Goal: Information Seeking & Learning: Learn about a topic

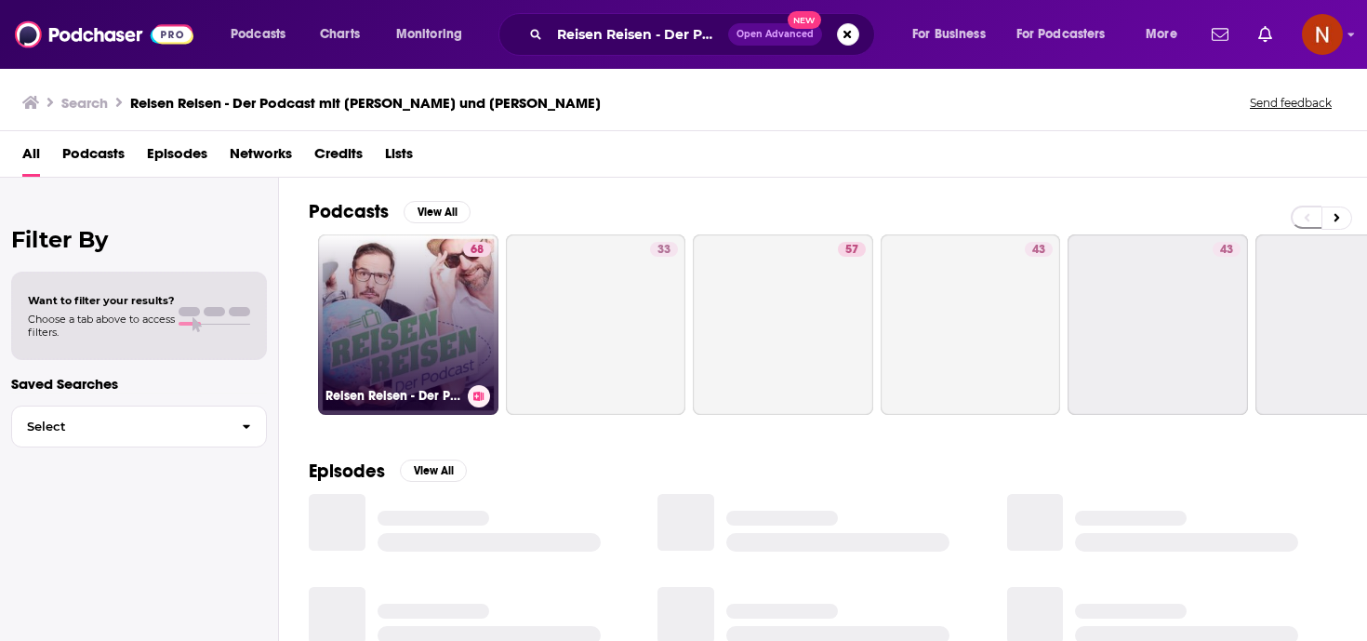
click at [379, 398] on h3 "Reisen Reisen - Der Podcast mit [PERSON_NAME] und [PERSON_NAME]" at bounding box center [393, 396] width 135 height 16
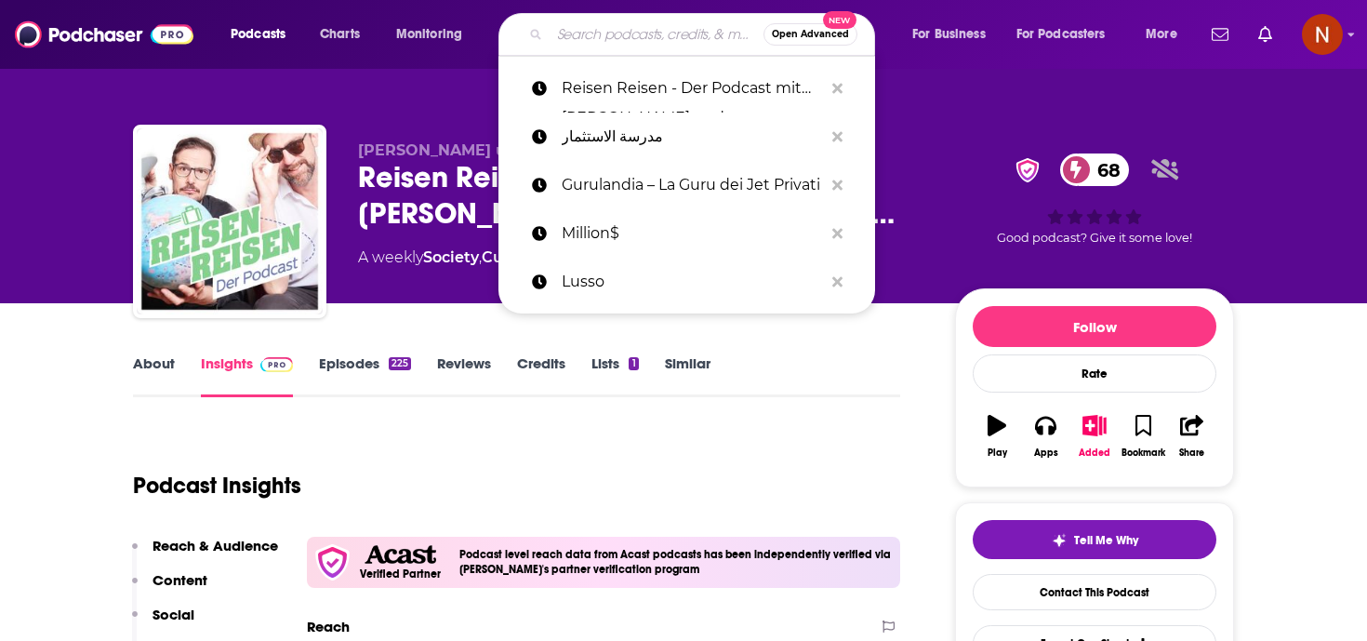
click at [619, 35] on input "Search podcasts, credits, & more..." at bounding box center [657, 35] width 214 height 30
paste input "Fitness mit [PERSON_NAME] - Abnehmen, Muskelaufbau, Ernährung und Motivation fü…"
type input "Fitness mit [PERSON_NAME] - Abnehmen, Muskelaufbau, Ernährung und Motivation fü…"
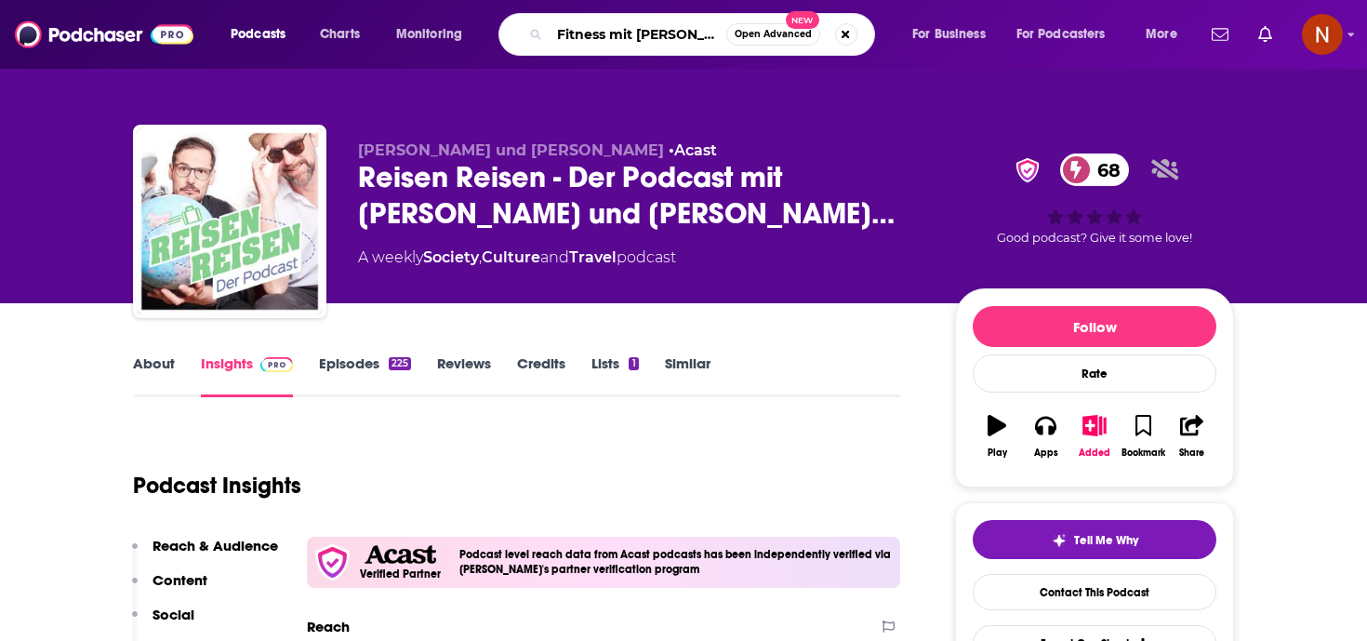
scroll to position [0, 445]
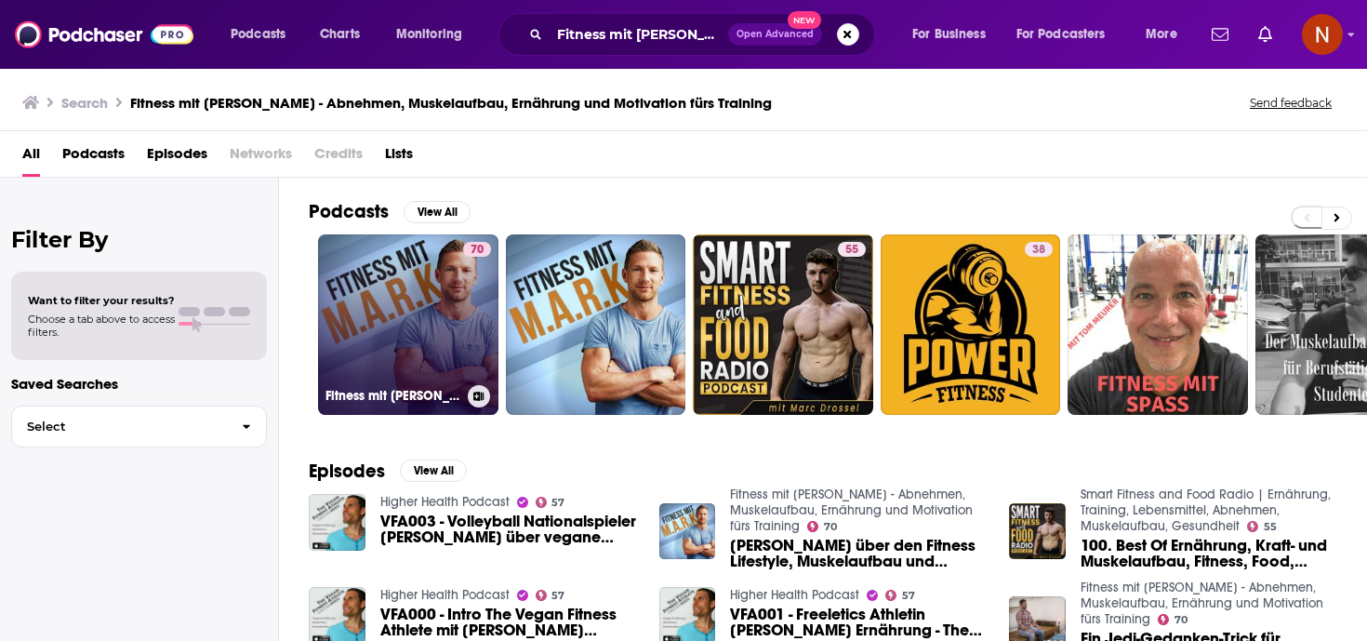
click at [390, 398] on h3 "Fitness mit [PERSON_NAME] - Abnehmen, Muskelaufbau, Ernährung und Motivation fü…" at bounding box center [393, 396] width 135 height 16
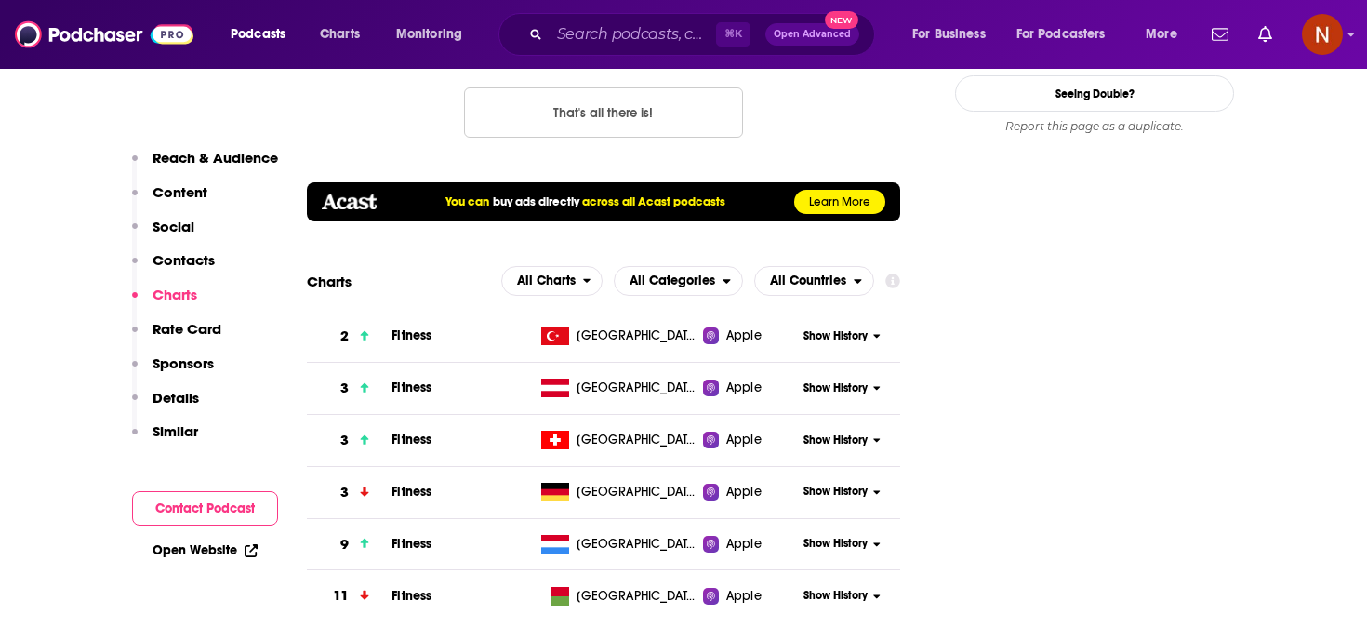
scroll to position [2142, 0]
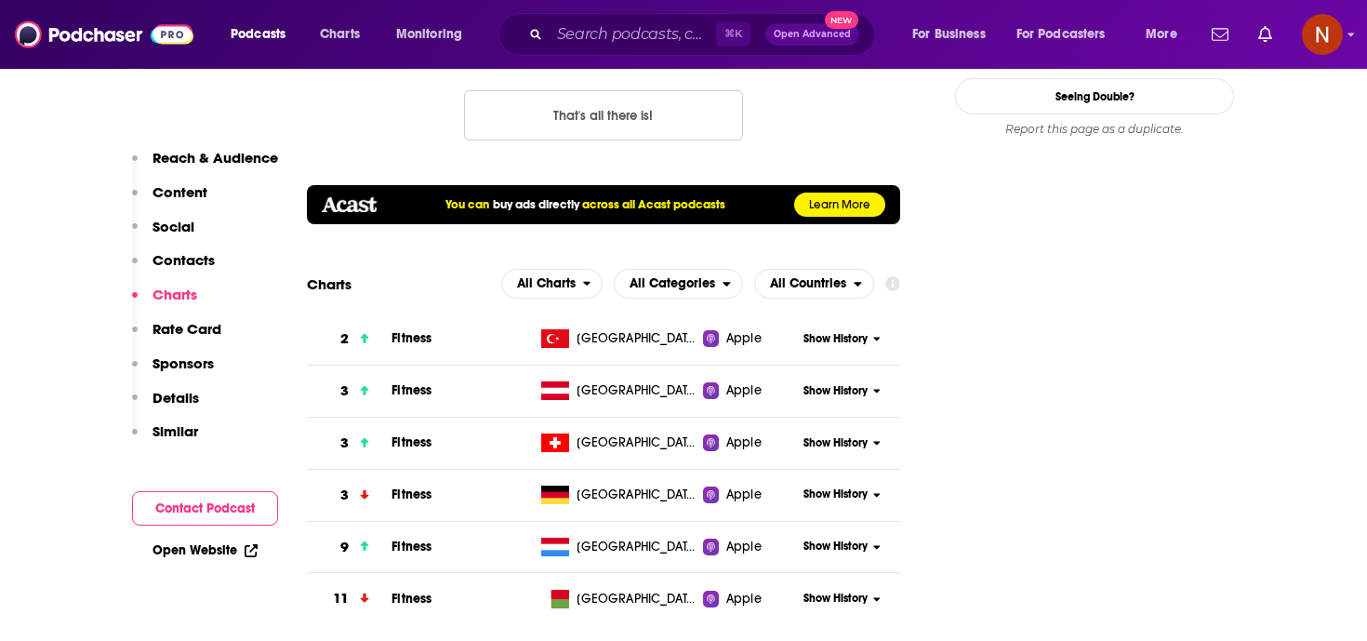
click at [874, 486] on button "Show History" at bounding box center [842, 494] width 89 height 16
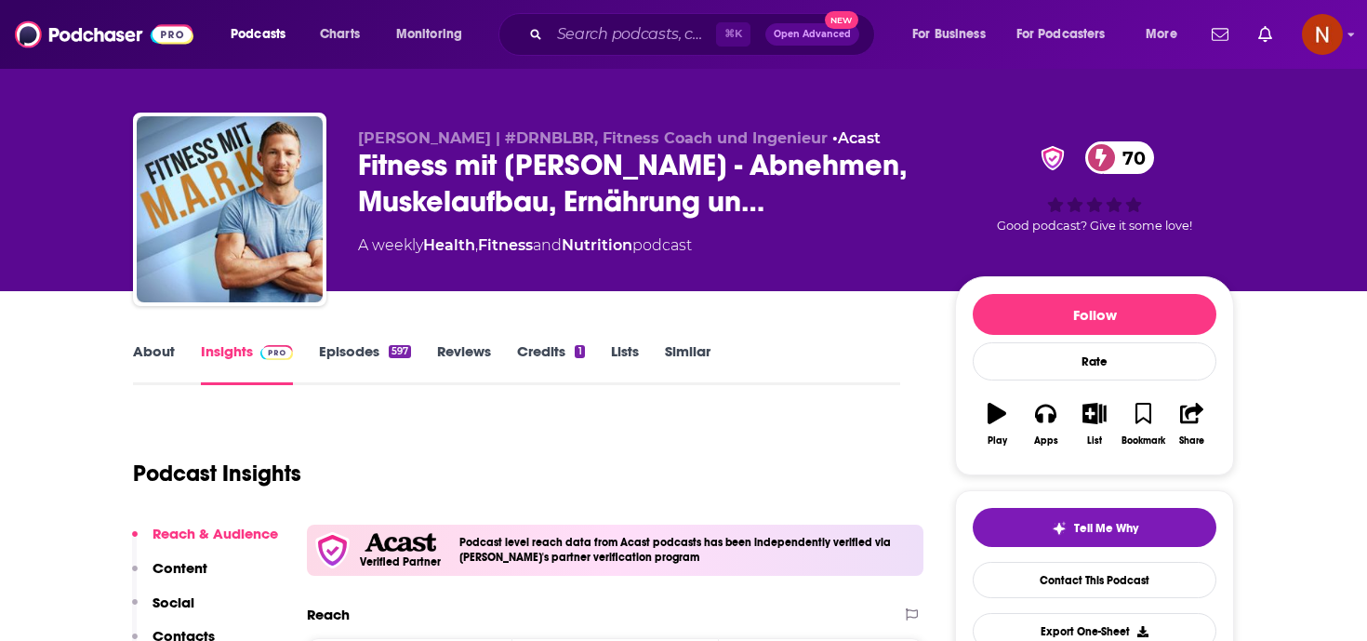
scroll to position [14, 0]
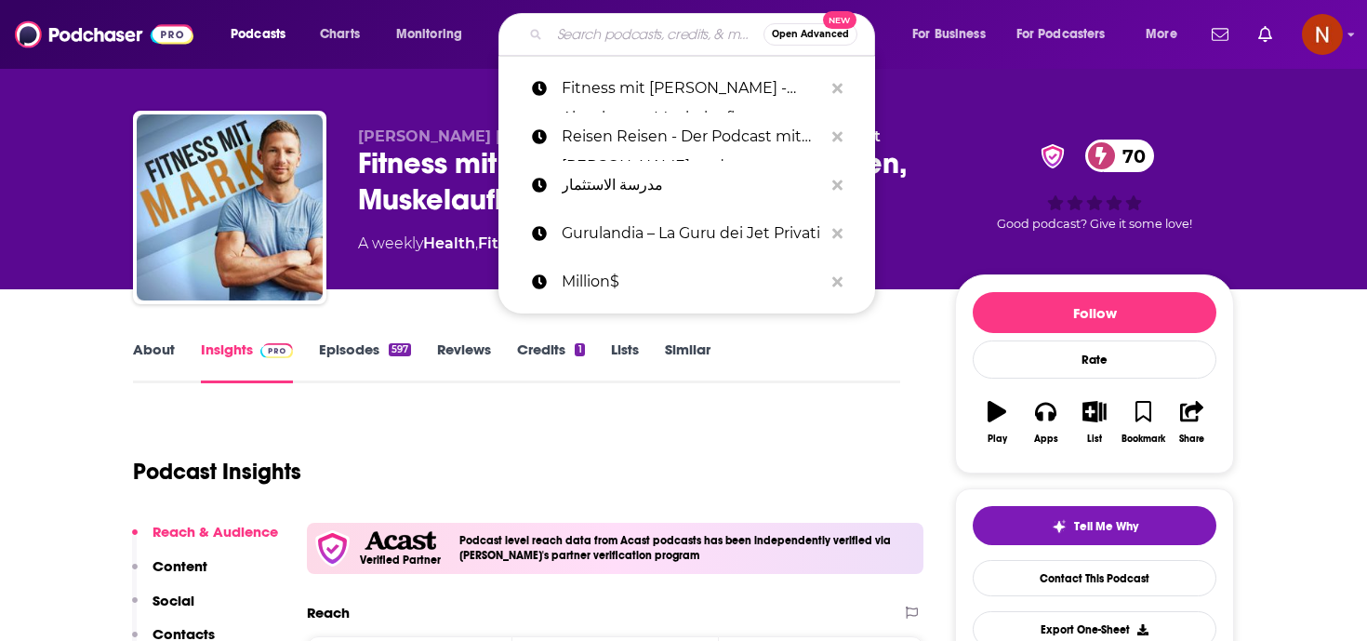
click at [581, 39] on input "Search podcasts, credits, & more..." at bounding box center [657, 35] width 214 height 30
paste input "Weltwach – Abenteuer. Reisen. Leben."
type input "Weltwach – Abenteuer. Reisen. Leben."
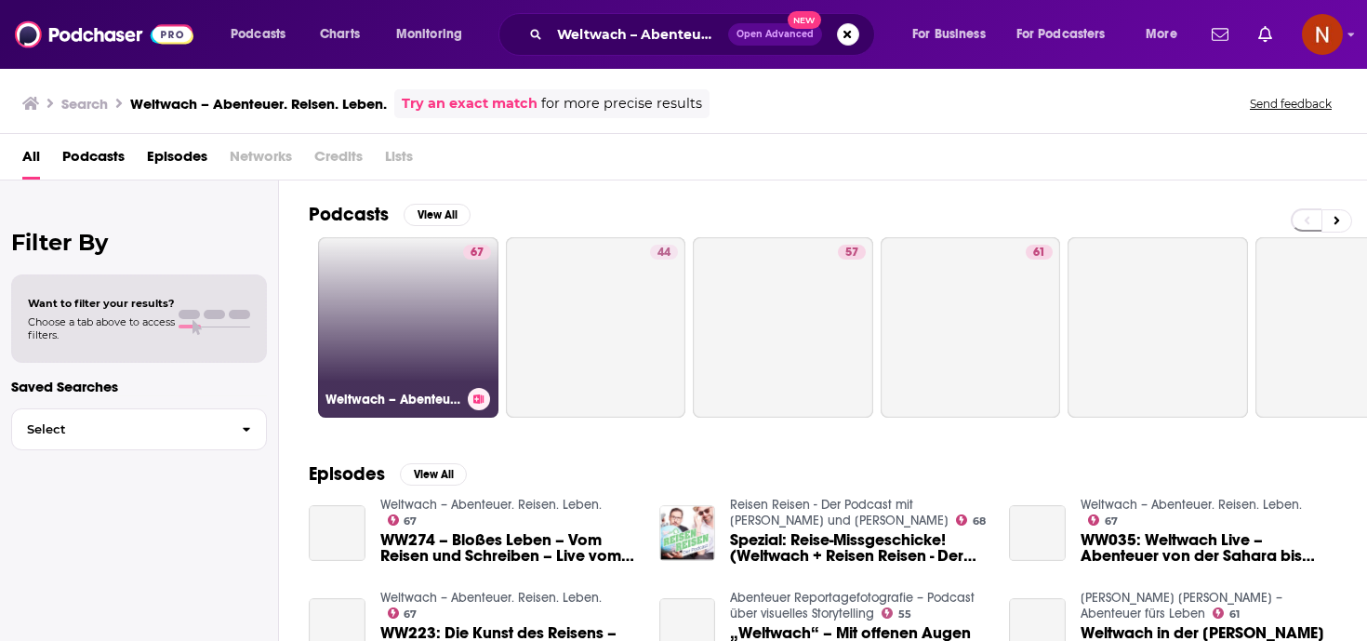
click at [436, 308] on link "67 Weltwach – Abenteuer. Reisen. Leben." at bounding box center [408, 327] width 180 height 180
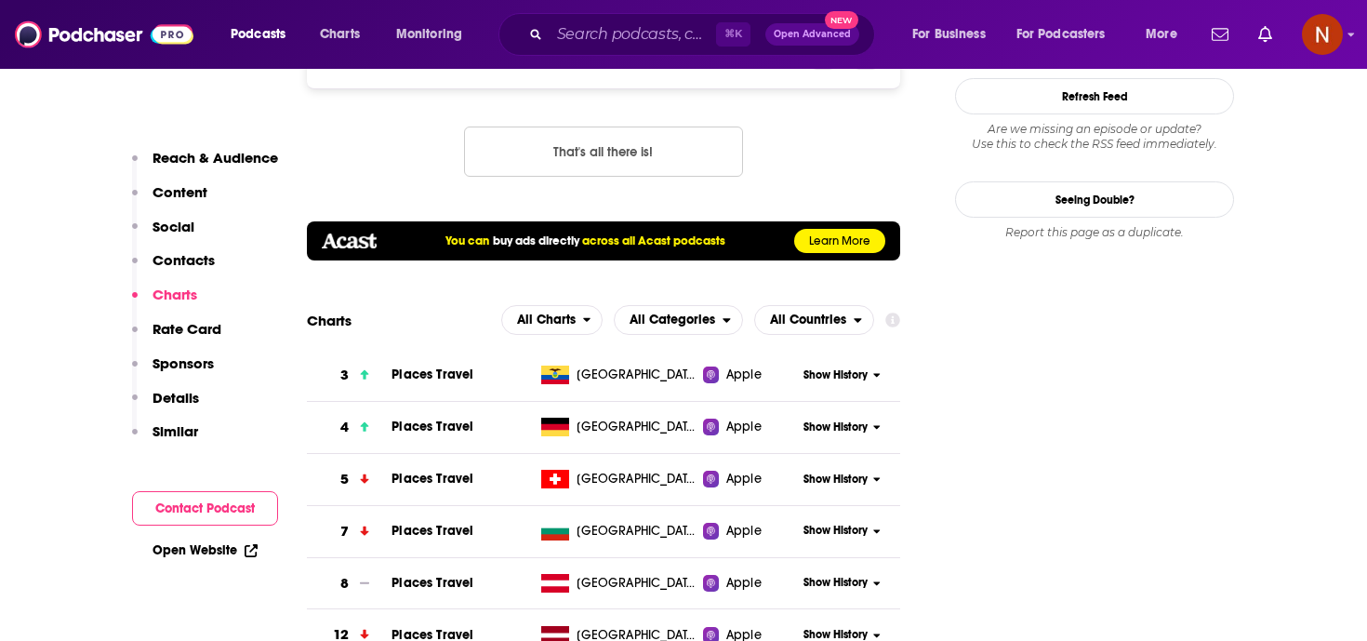
scroll to position [2101, 0]
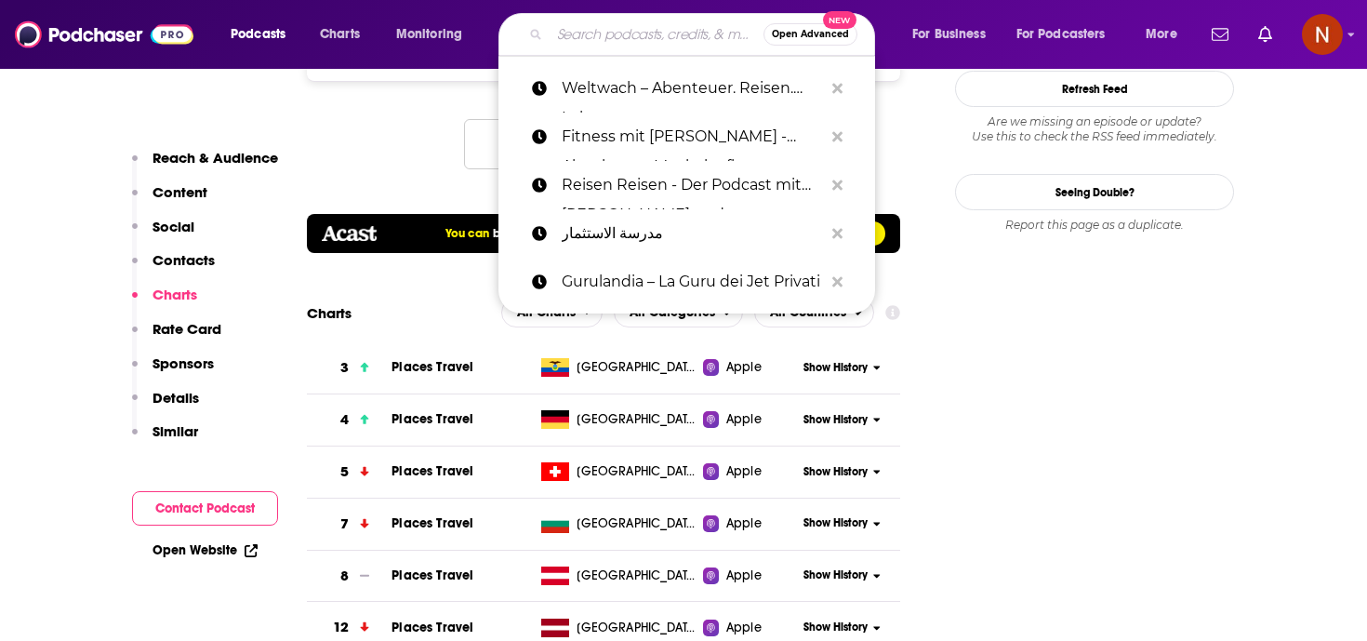
click at [588, 38] on input "Search podcasts, credits, & more..." at bounding box center [657, 35] width 214 height 30
paste input "Lebouseuh Podcast"
type input "Lebouseuh Podcast"
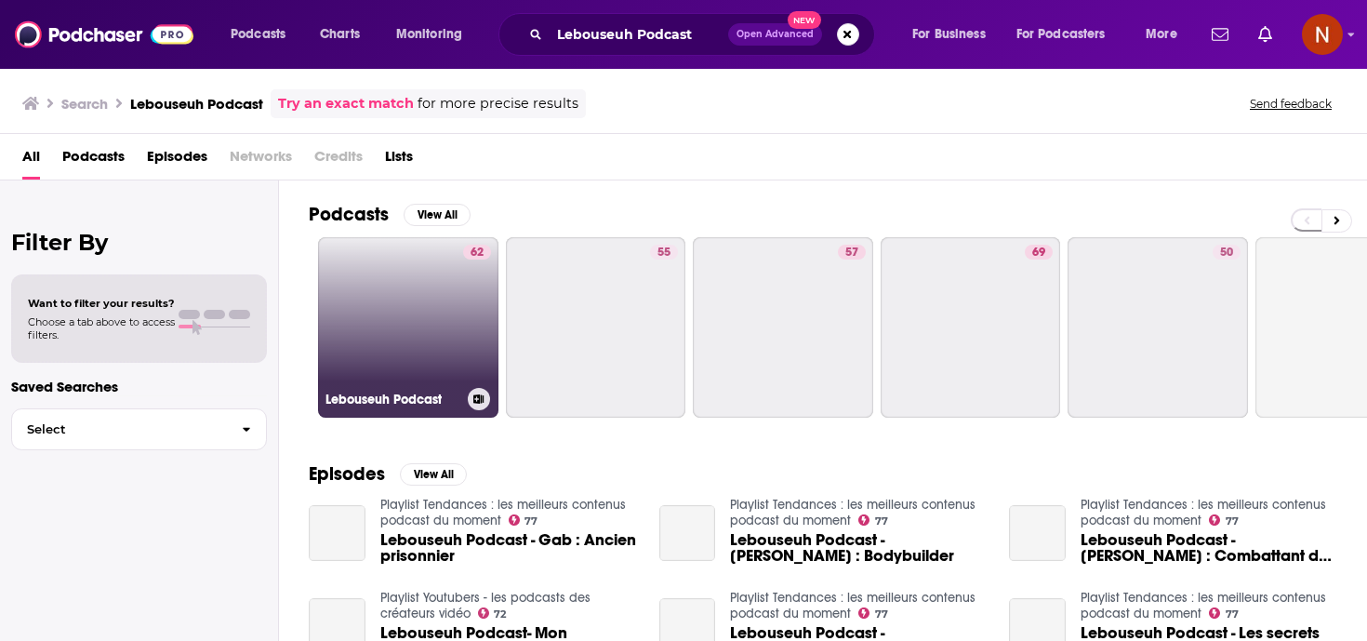
click at [436, 270] on link "62 Lebouseuh Podcast" at bounding box center [408, 327] width 180 height 180
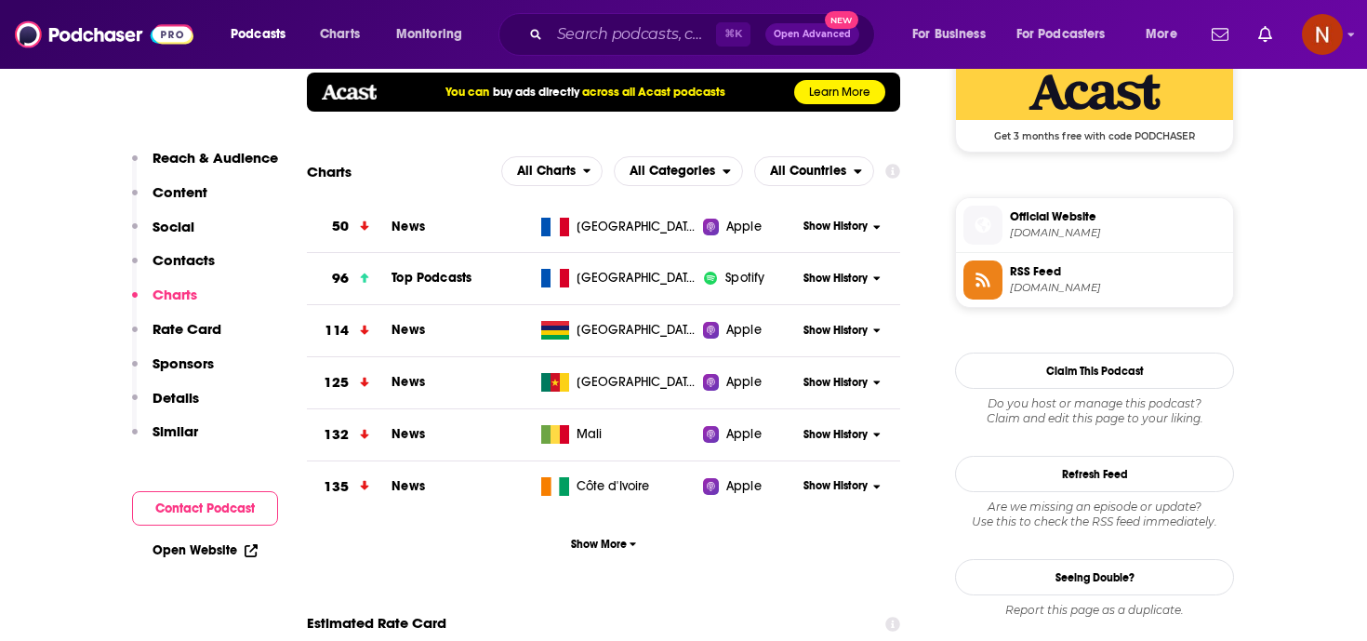
scroll to position [1401, 0]
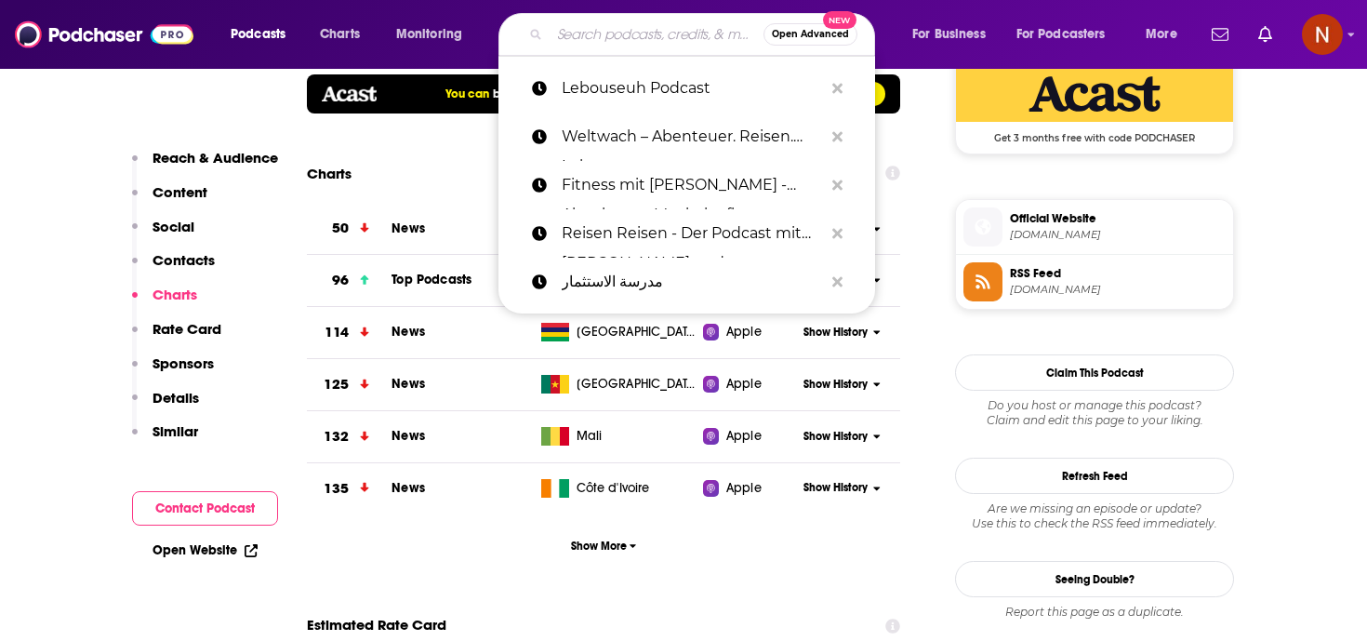
click at [595, 45] on input "Search podcasts, credits, & more..." at bounding box center [657, 35] width 214 height 30
paste input "Métamorphose, éveille ta conscience !"
type input "Métamorphose, éveille ta conscience !"
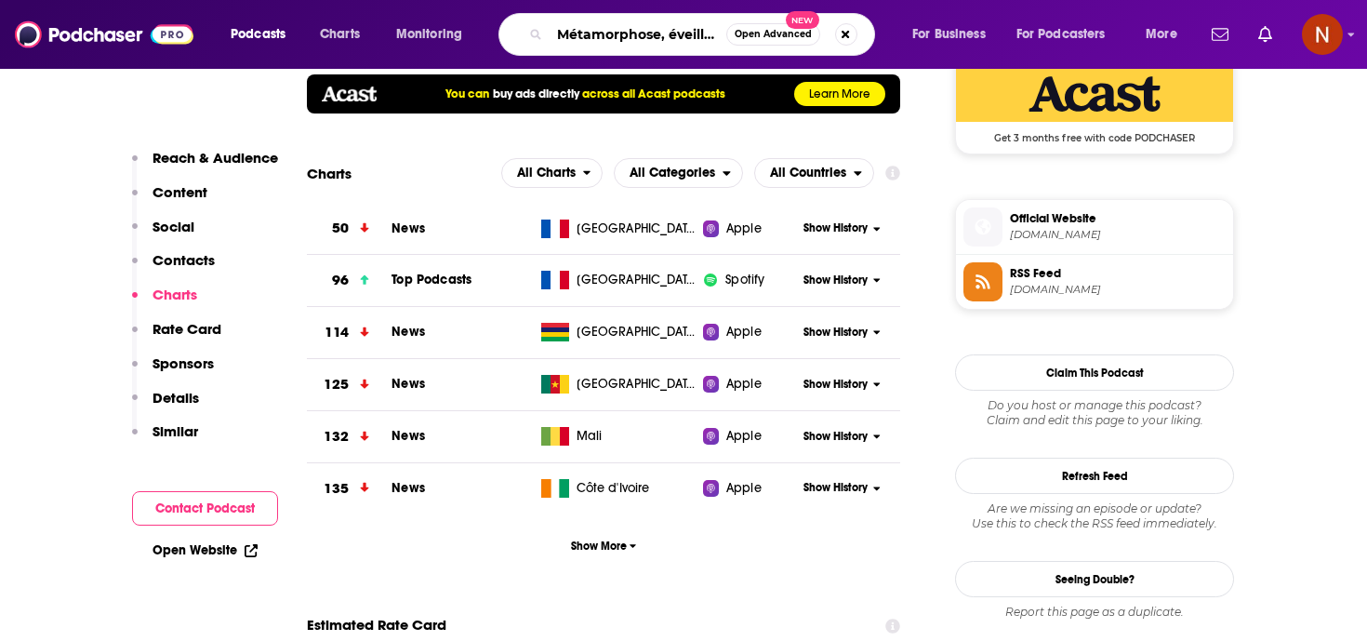
scroll to position [0, 100]
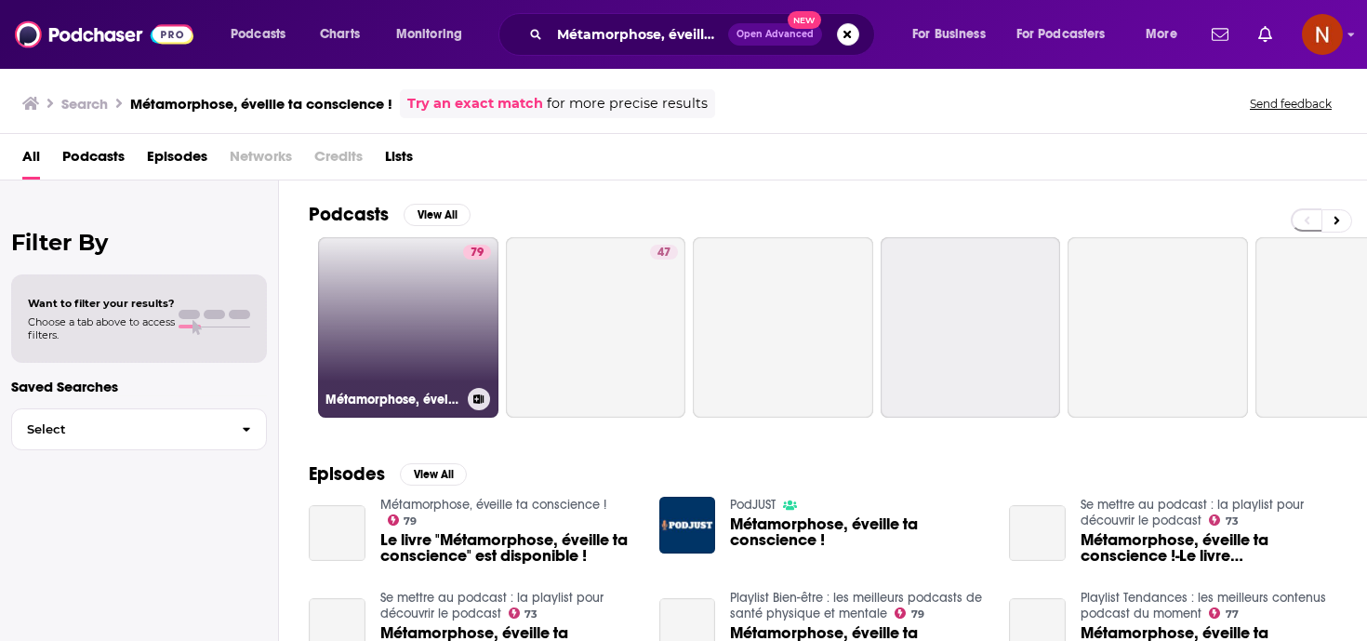
click at [405, 393] on h3 "Métamorphose, éveille ta conscience !" at bounding box center [393, 400] width 135 height 16
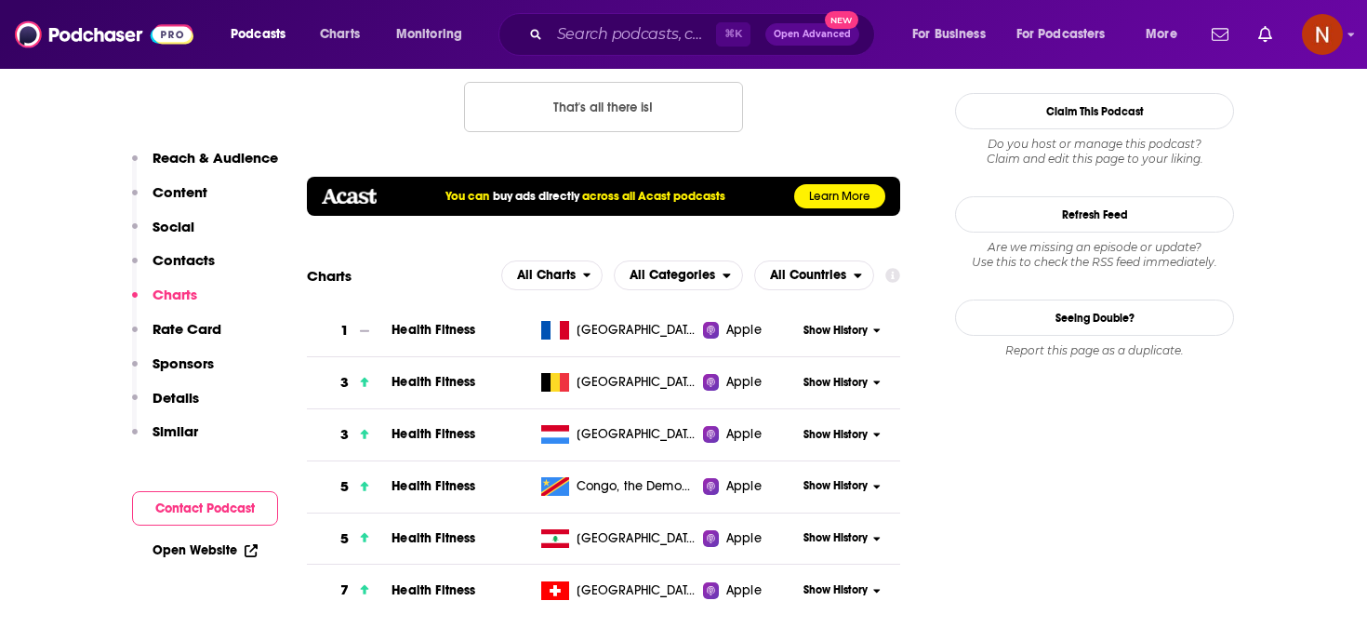
scroll to position [2027, 0]
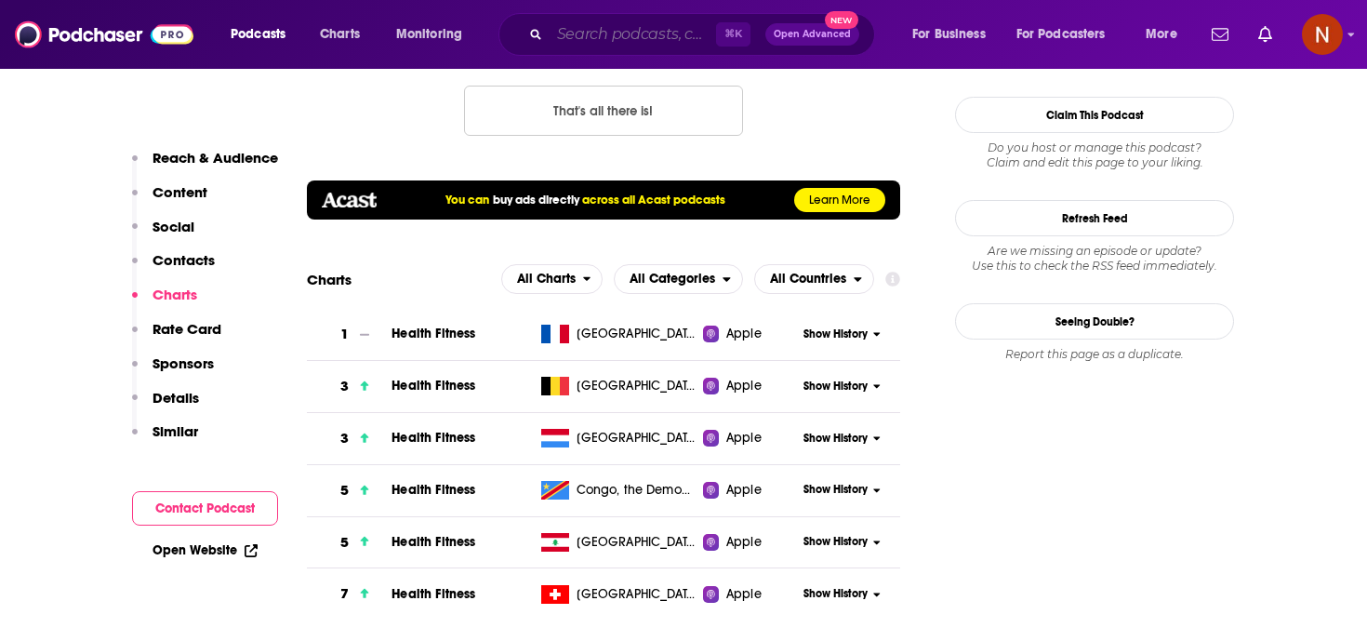
click at [626, 31] on input "Search podcasts, credits, & more..." at bounding box center [633, 35] width 166 height 30
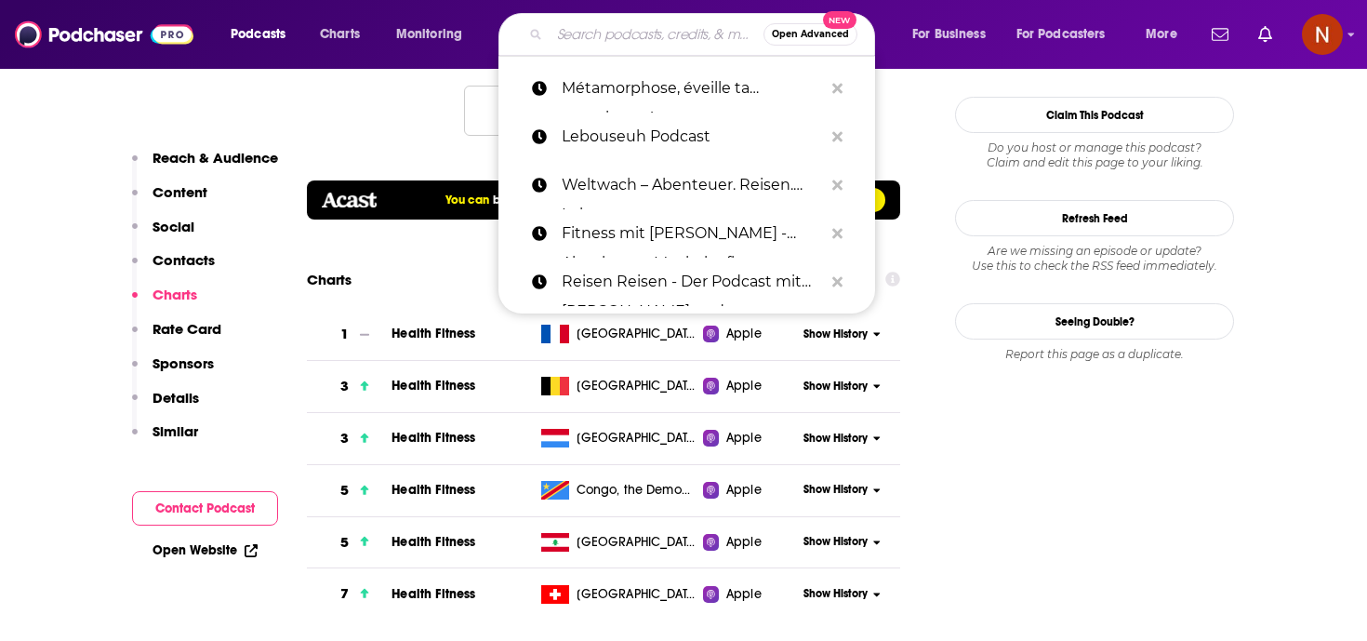
paste input "Sport et nutrition naturelle — Bien manger pour mieux Bouger"
type input "Sport et nutrition naturelle — Bien manger pour mieux Bouger"
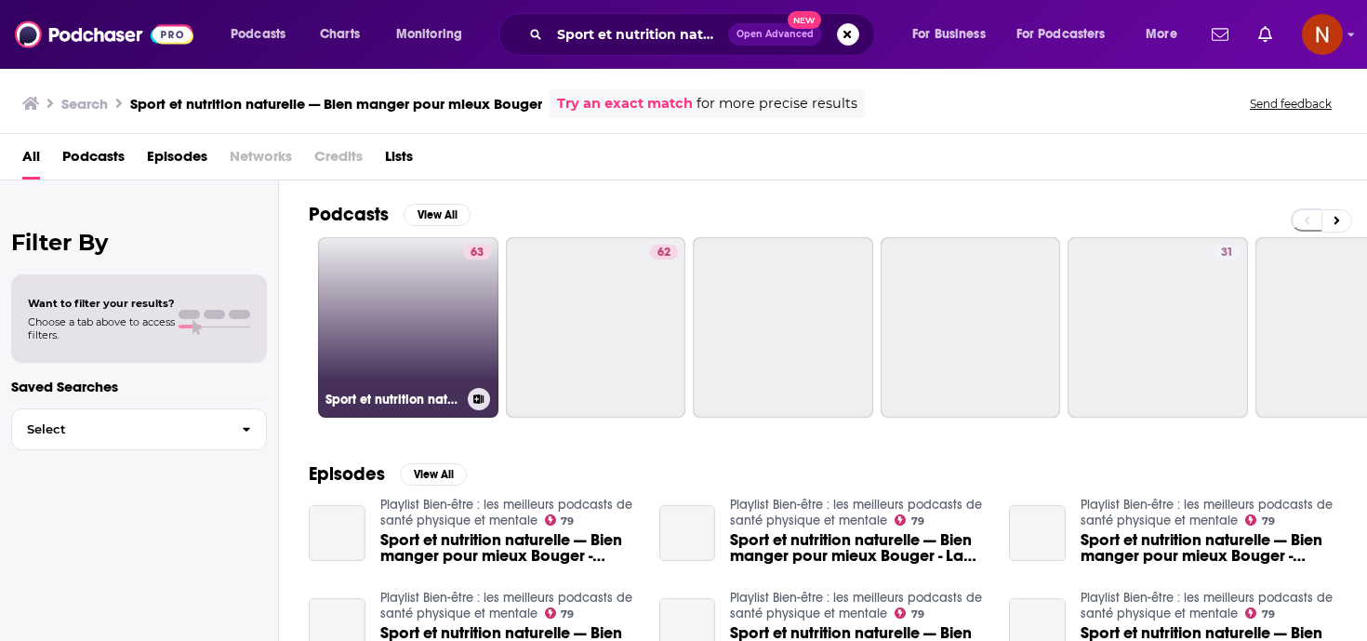
click at [389, 397] on h3 "Sport et nutrition naturelle — Bien manger pour mieux Bouger" at bounding box center [393, 400] width 135 height 16
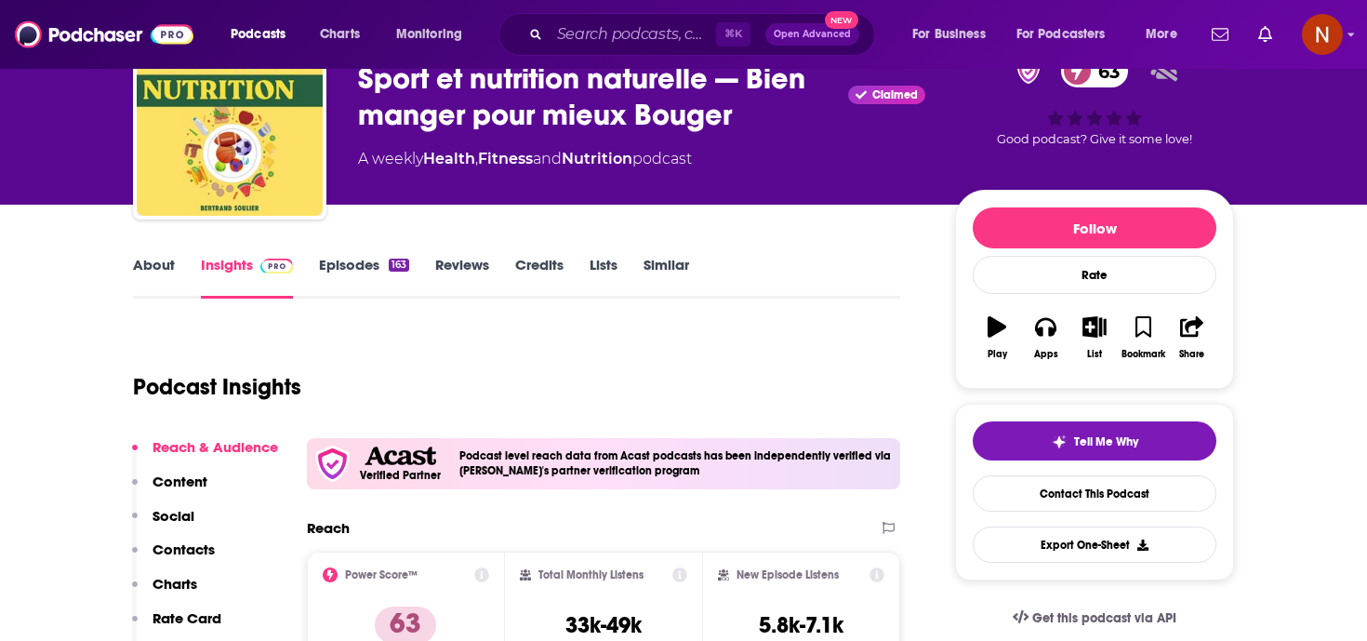
scroll to position [95, 0]
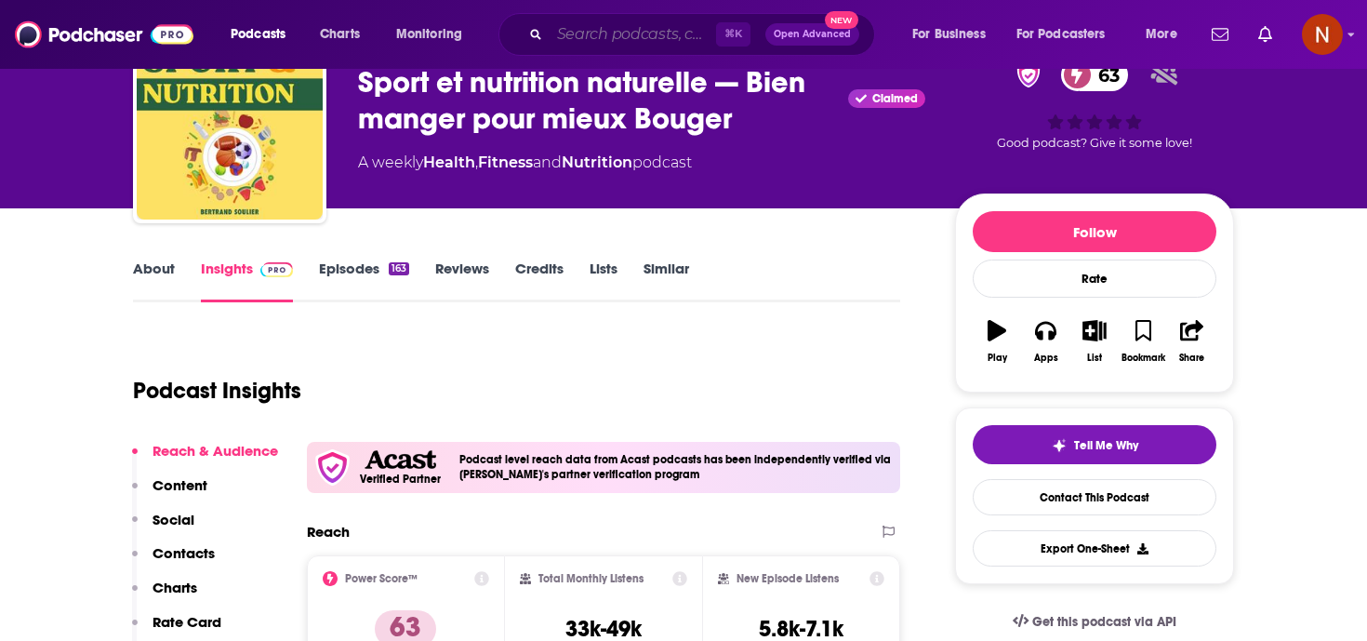
click at [610, 33] on input "Search podcasts, credits, & more..." at bounding box center [633, 35] width 166 height 30
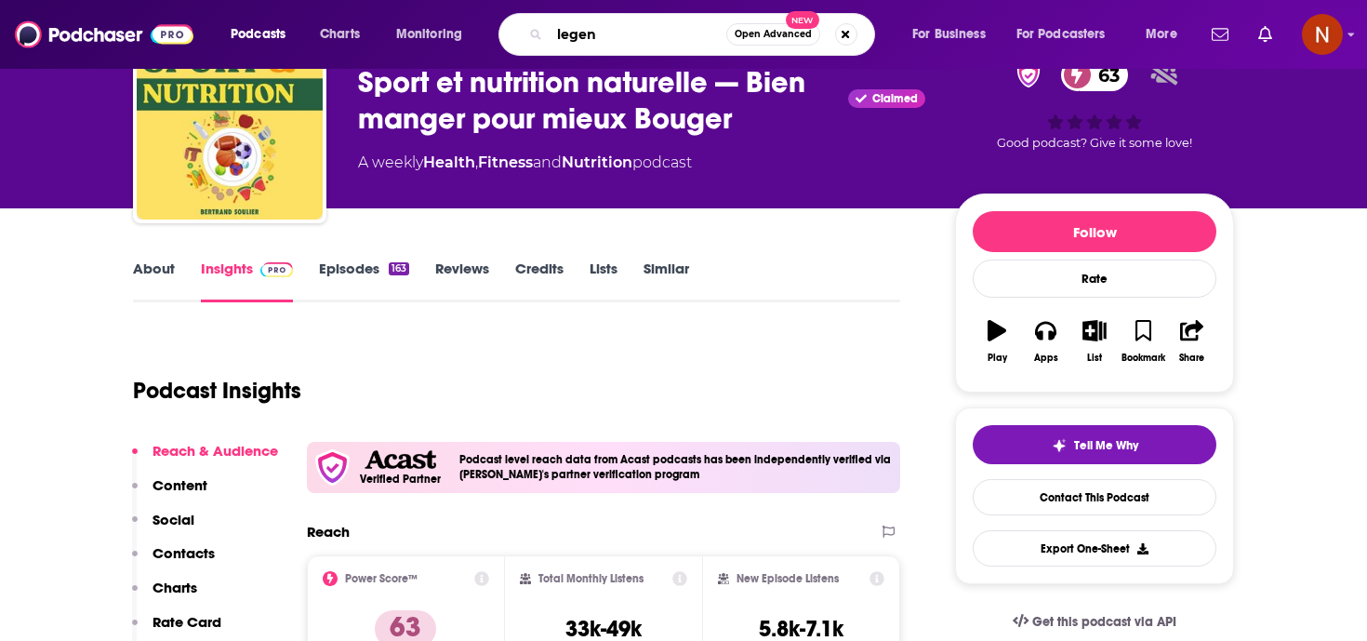
type input "legend"
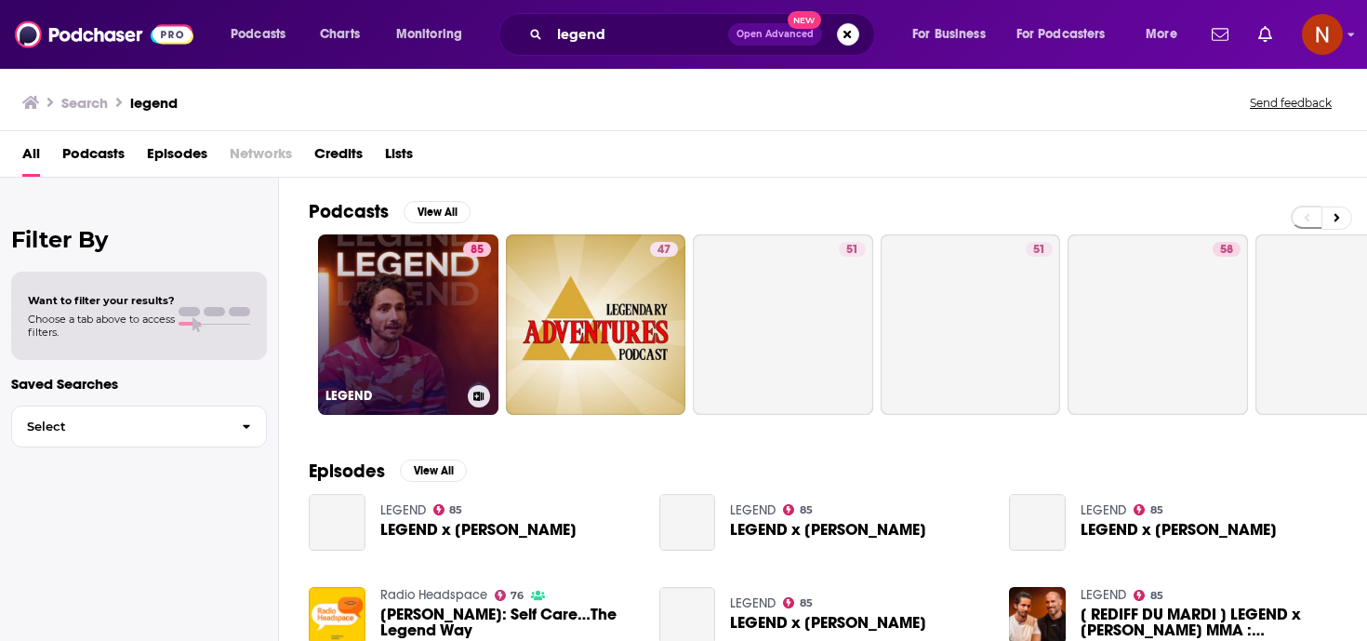
click at [357, 398] on h3 "LEGEND" at bounding box center [393, 396] width 135 height 16
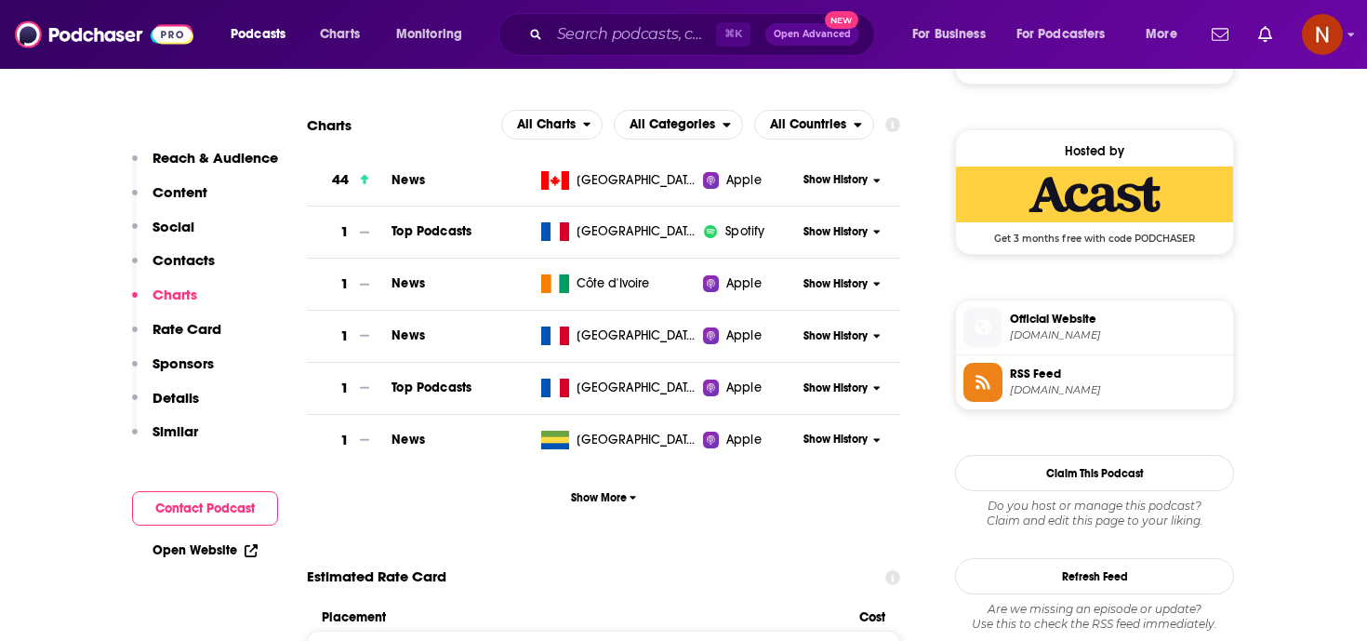
scroll to position [1446, 0]
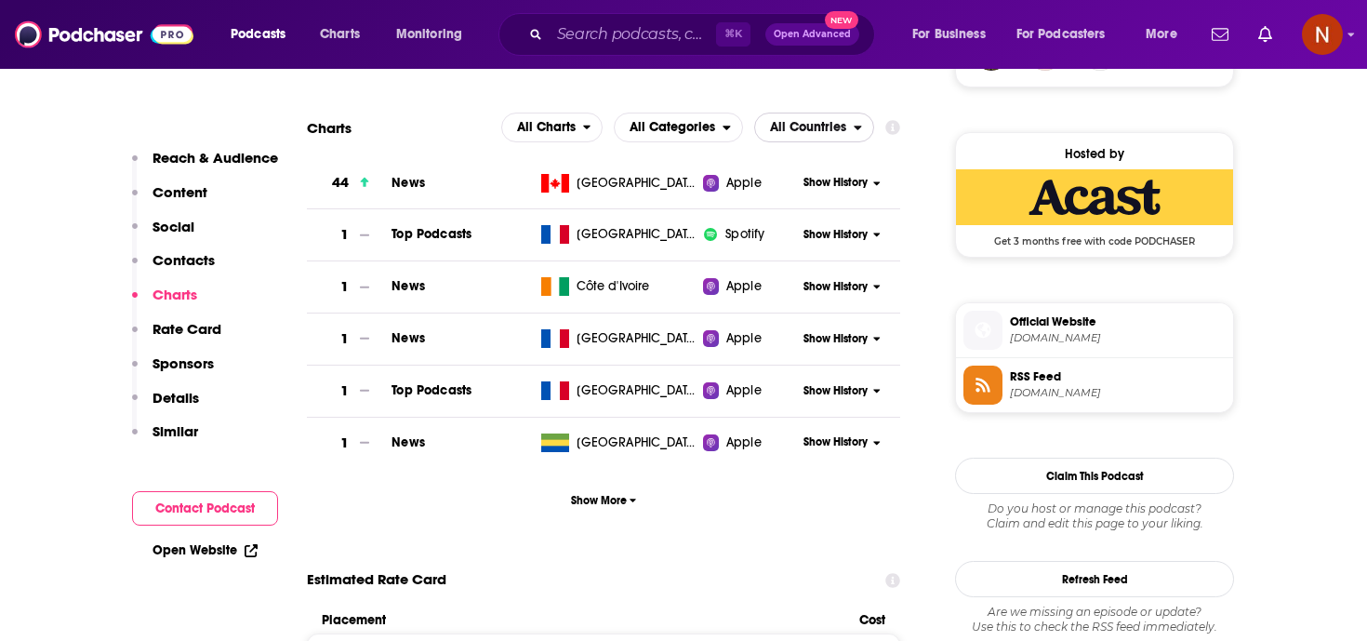
click at [818, 126] on span "All Countries" at bounding box center [808, 127] width 76 height 13
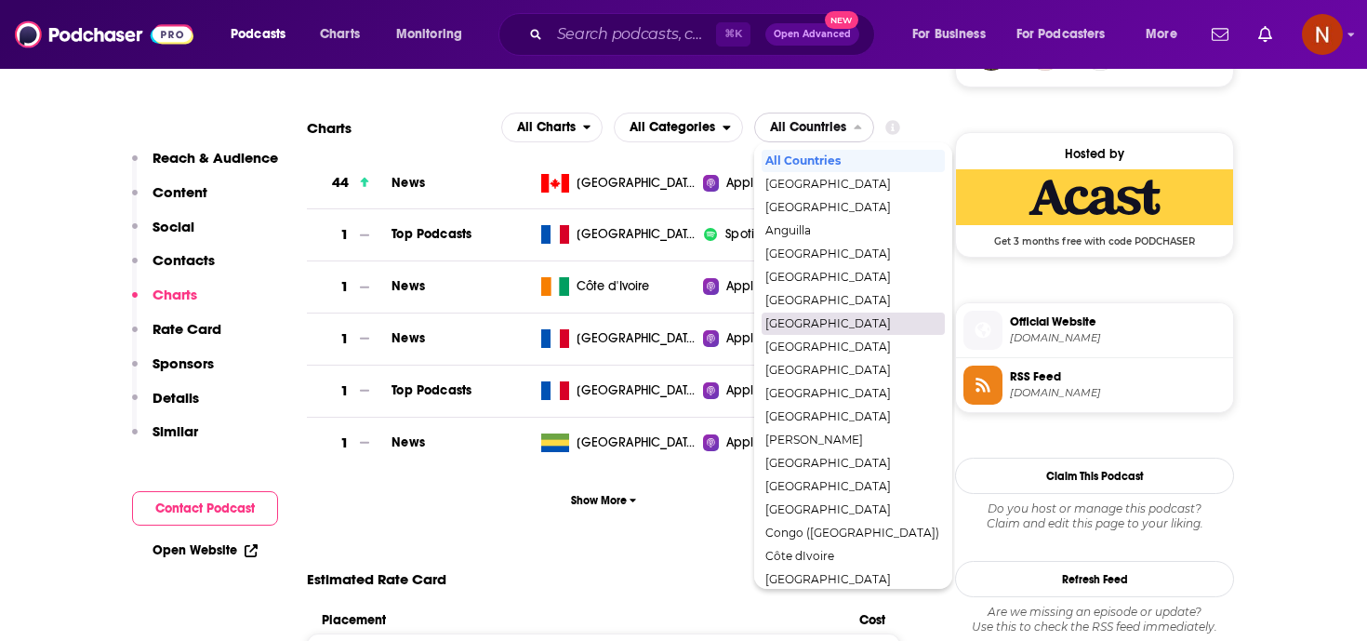
click at [812, 302] on span "[GEOGRAPHIC_DATA]" at bounding box center [852, 300] width 174 height 11
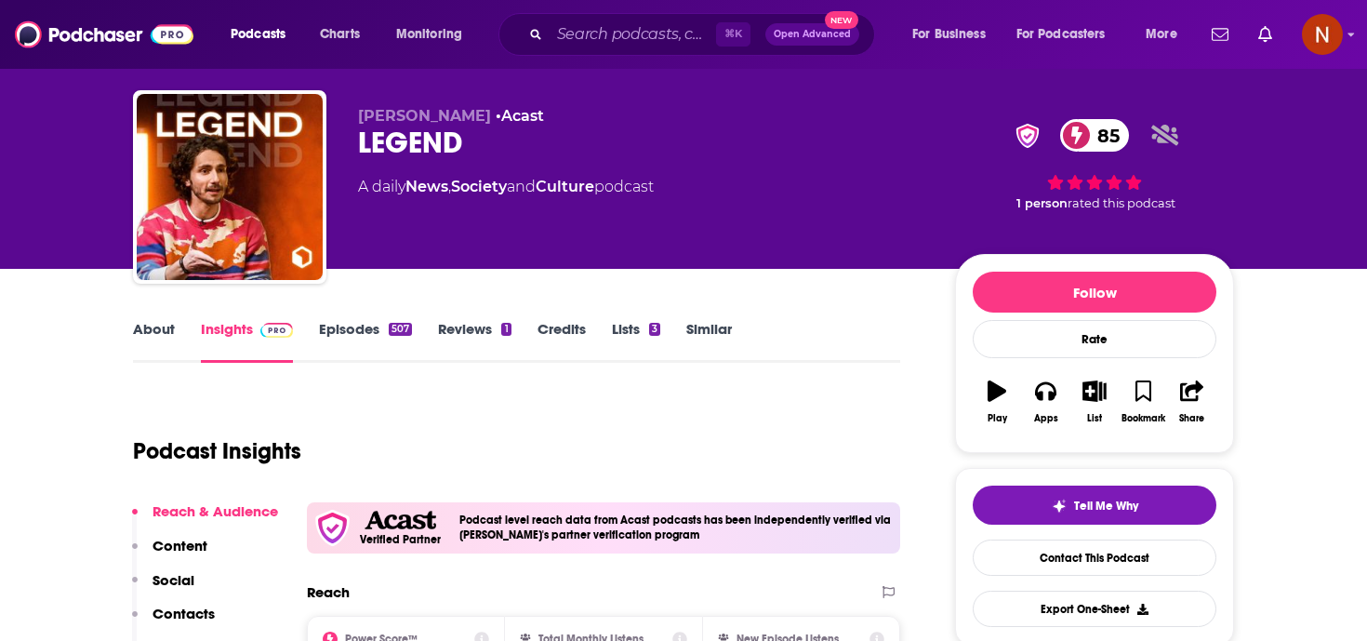
scroll to position [30, 0]
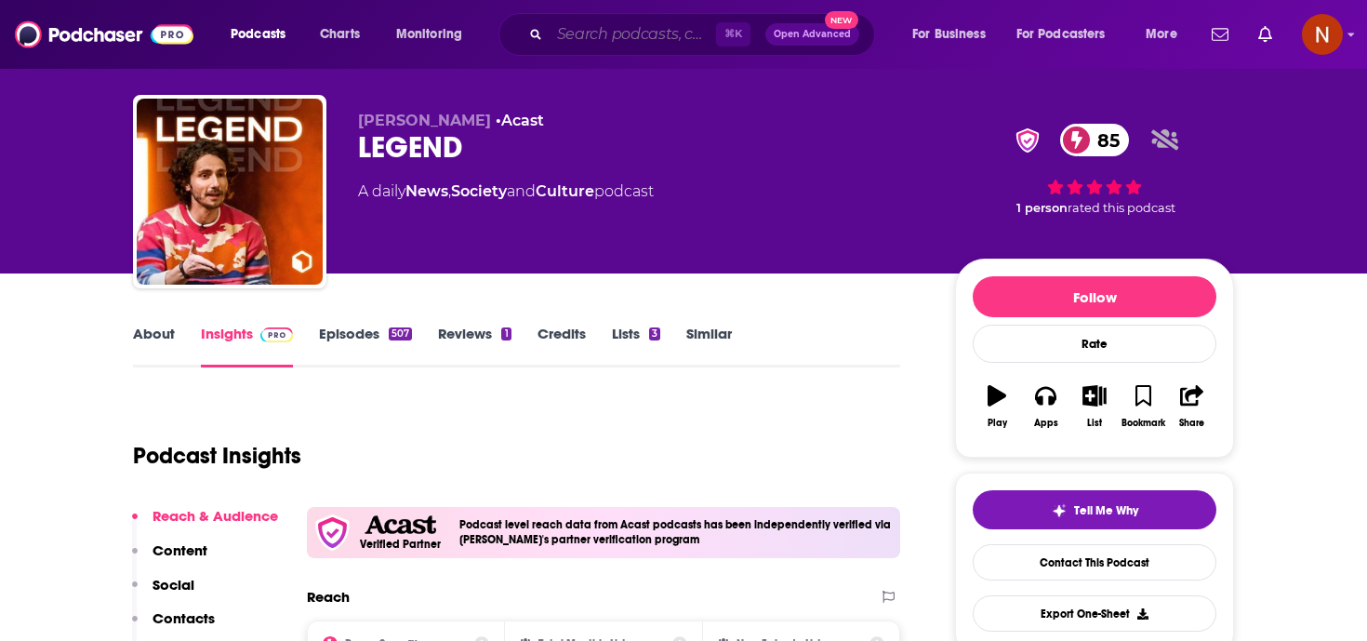
click at [598, 40] on input "Search podcasts, credits, & more..." at bounding box center [633, 35] width 166 height 30
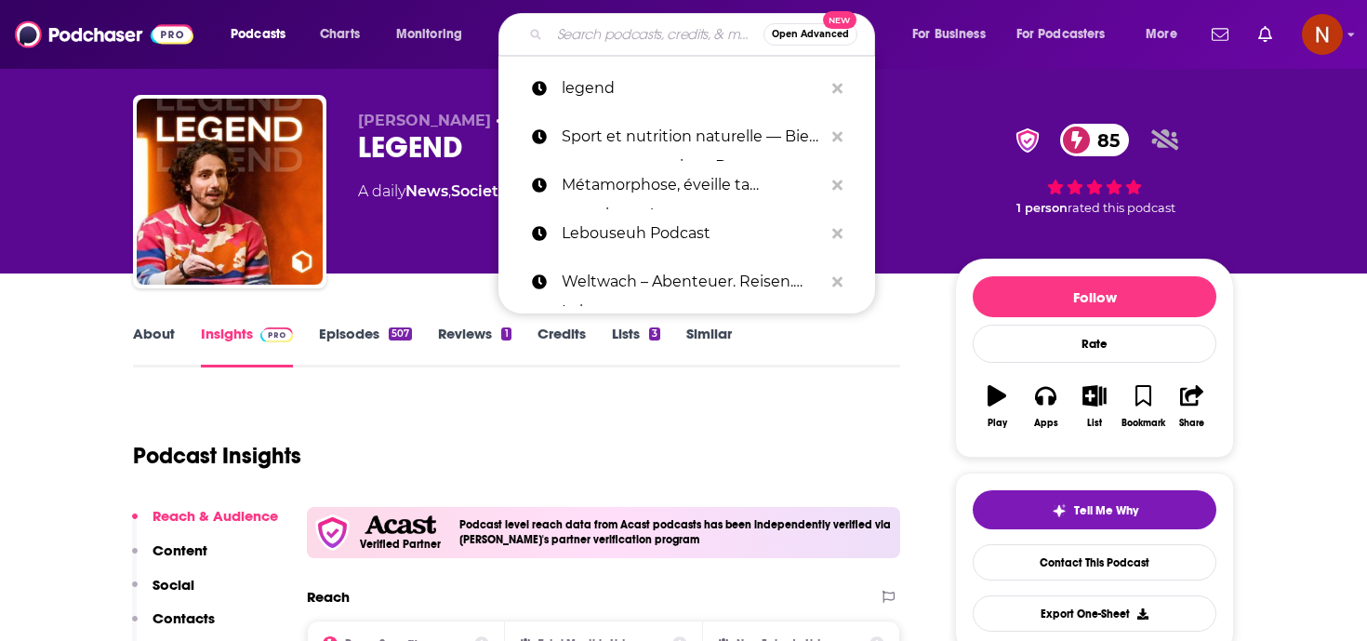
paste input "Etenstijd!"
type input "Etenstijd!"
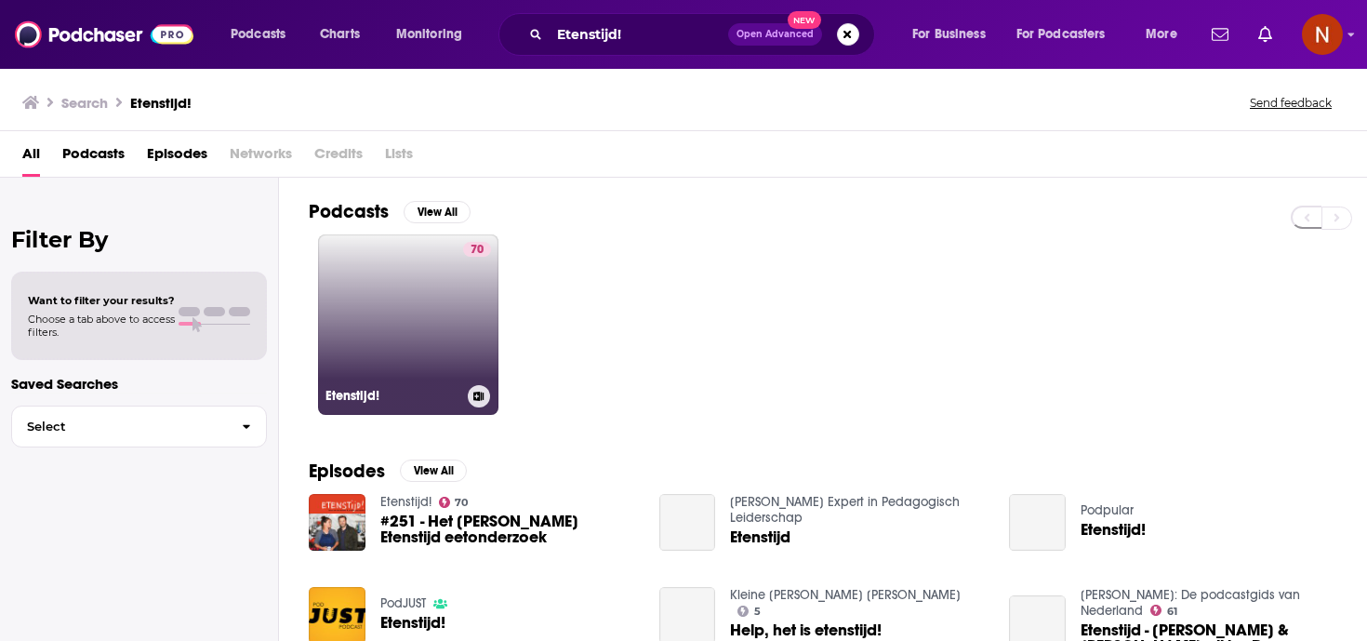
click at [407, 345] on link "70 Etenstijd!" at bounding box center [408, 324] width 180 height 180
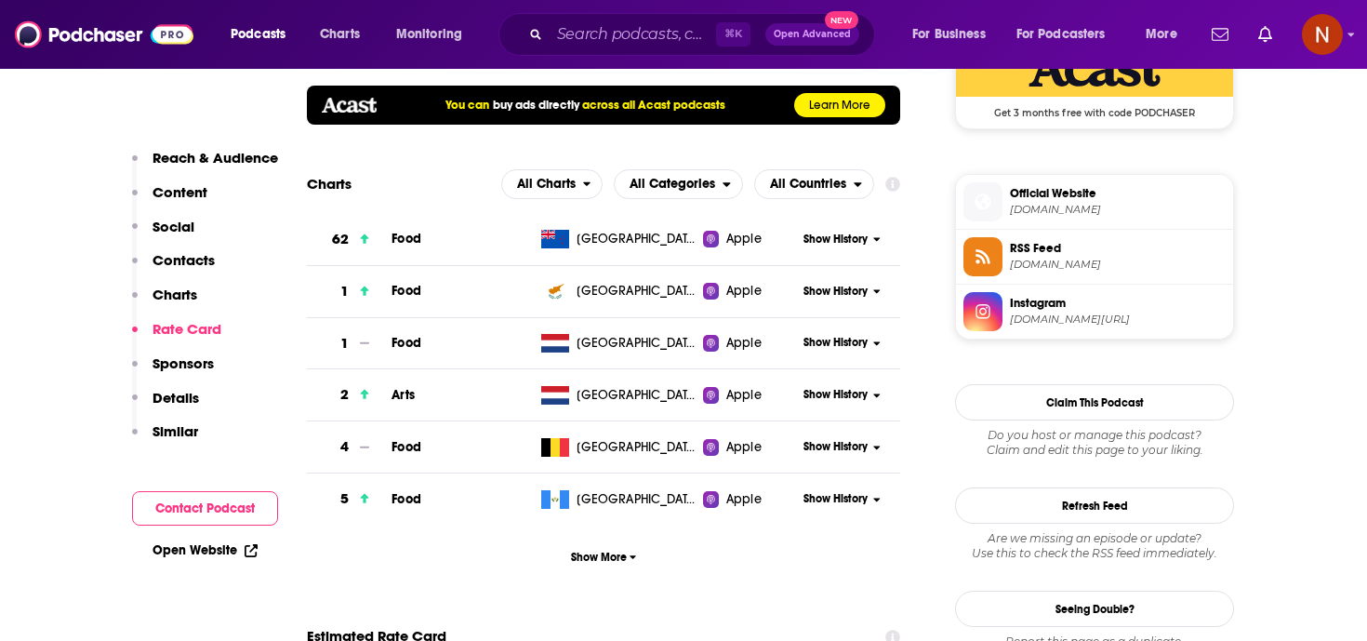
scroll to position [1423, 0]
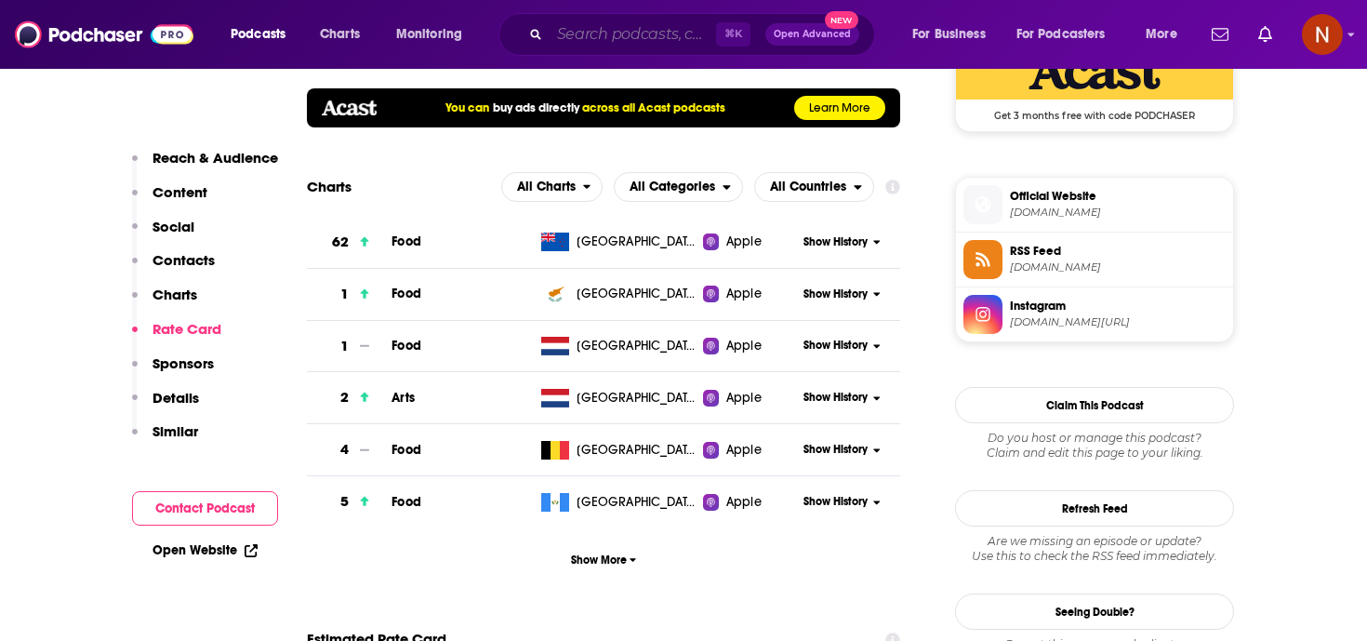
click at [602, 29] on input "Search podcasts, credits, & more..." at bounding box center [633, 35] width 166 height 30
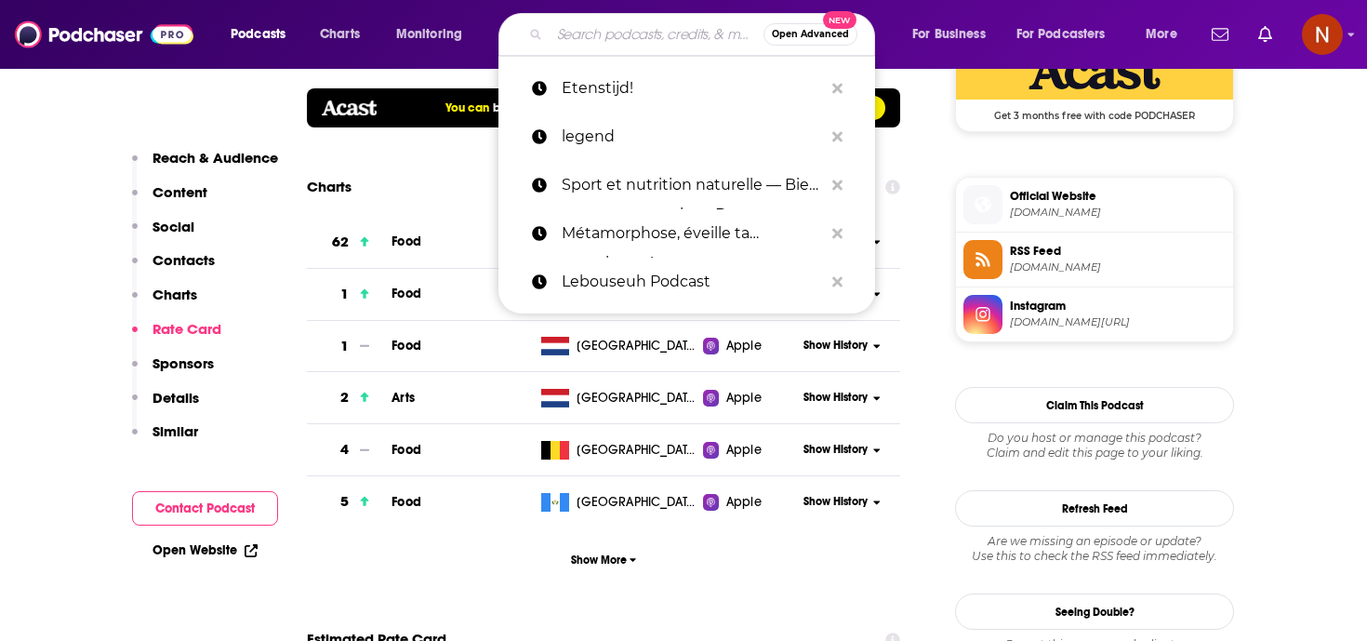
paste input "EN door met [PERSON_NAME] & [PERSON_NAME]"
type input "EN door met [PERSON_NAME] & [PERSON_NAME]"
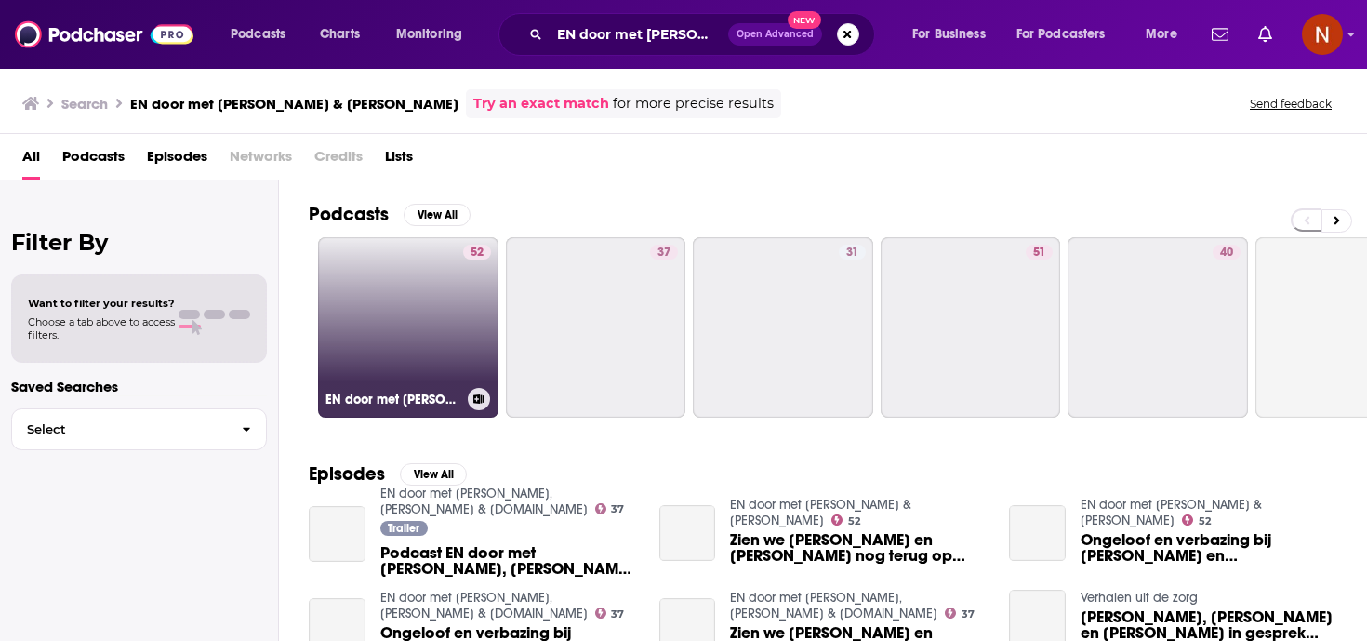
click at [386, 401] on h3 "EN door met [PERSON_NAME] & [PERSON_NAME]" at bounding box center [393, 400] width 135 height 16
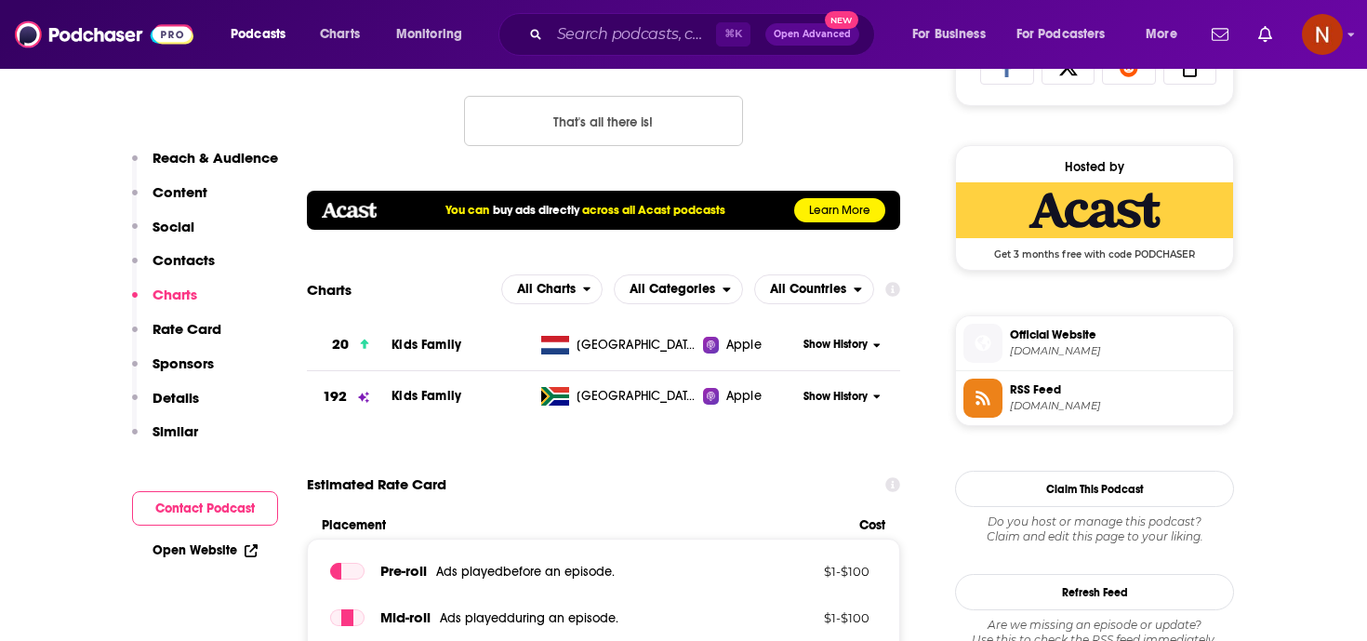
scroll to position [1293, 0]
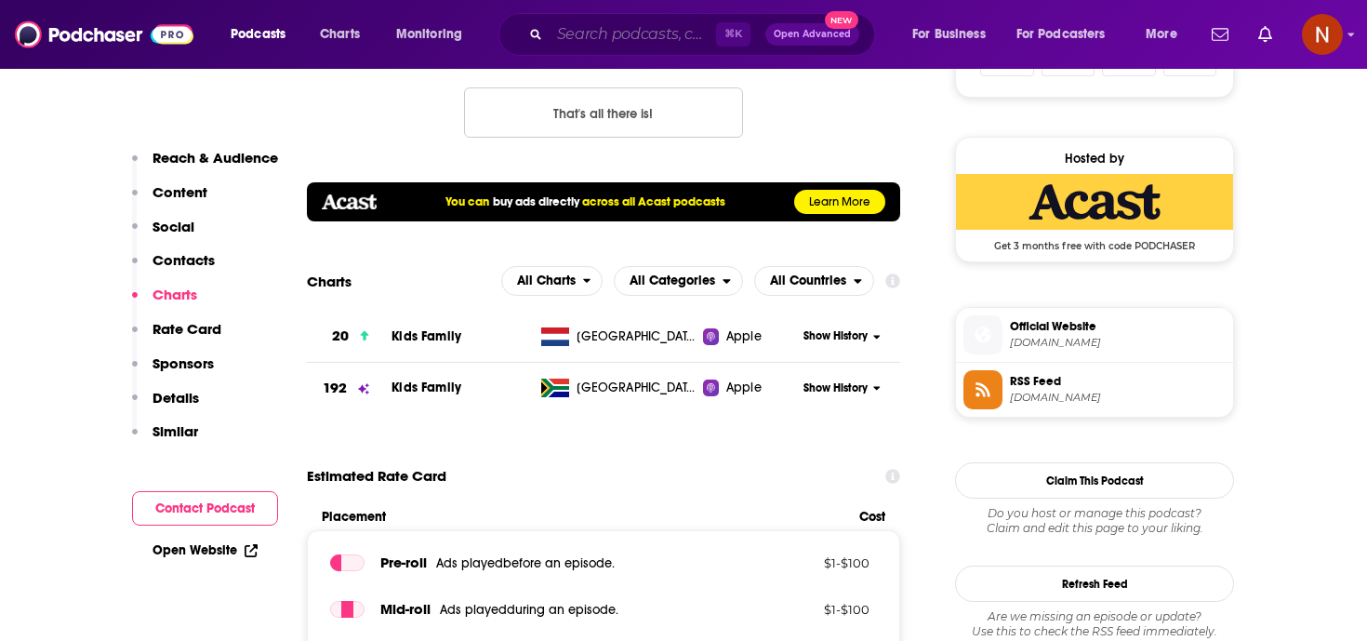
click at [592, 26] on input "Search podcasts, credits, & more..." at bounding box center [633, 35] width 166 height 30
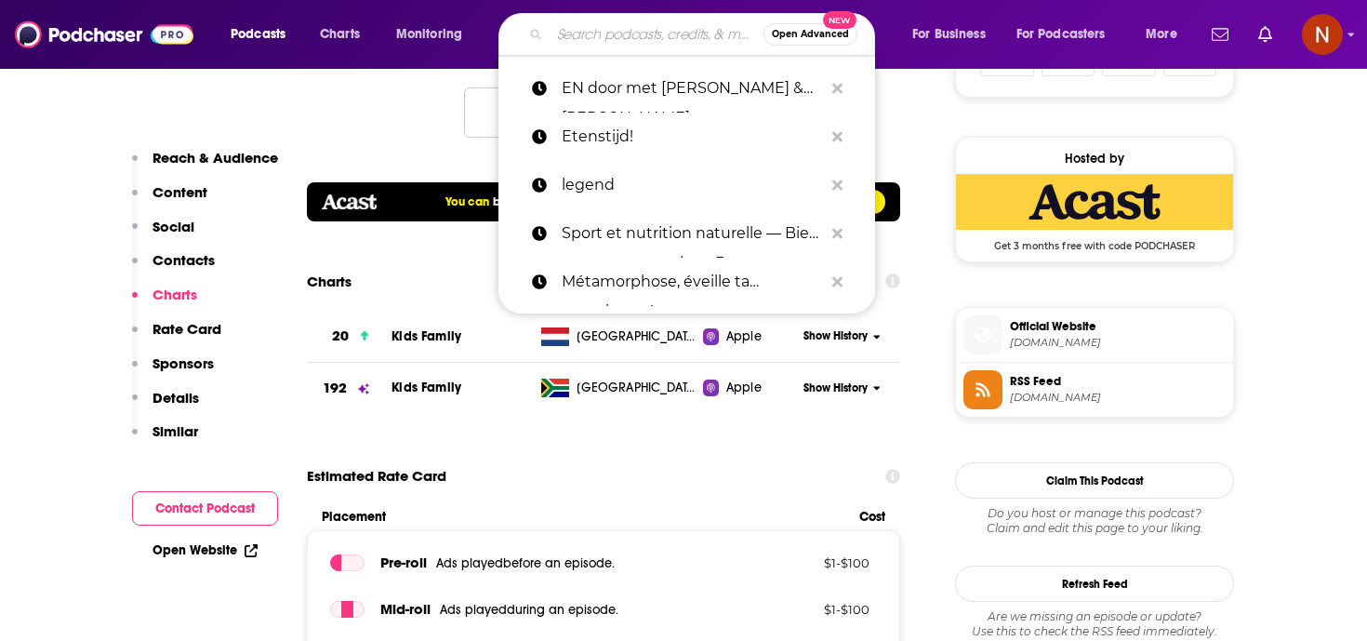
paste input "Teun en [PERSON_NAME] vertellen alles"
type input "Teun en [PERSON_NAME] vertellen alles"
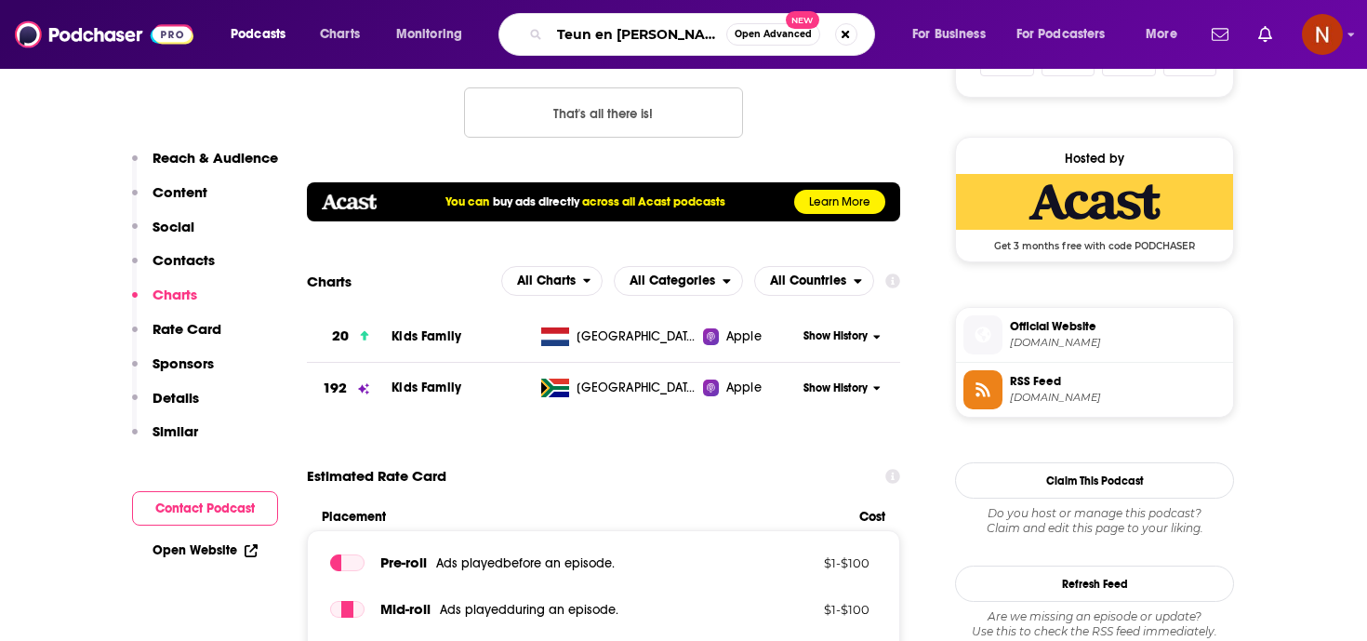
scroll to position [0, 21]
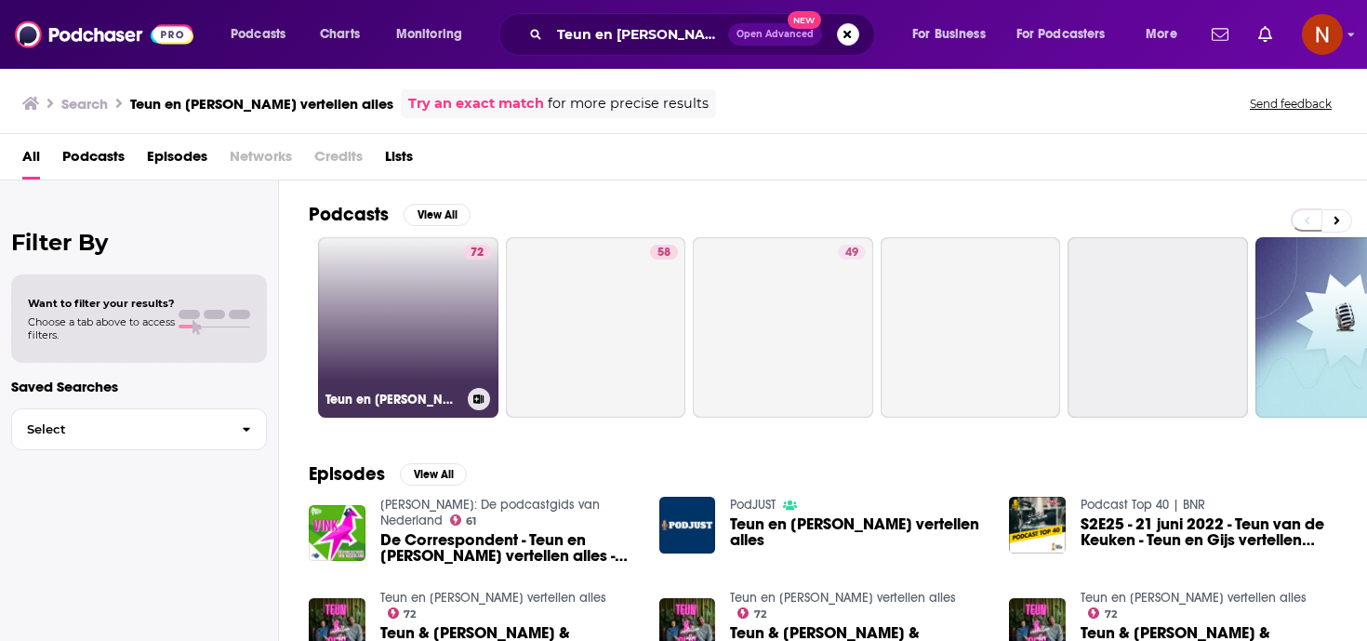
click at [392, 352] on link "72 Teun en [PERSON_NAME] vertellen alles" at bounding box center [408, 327] width 180 height 180
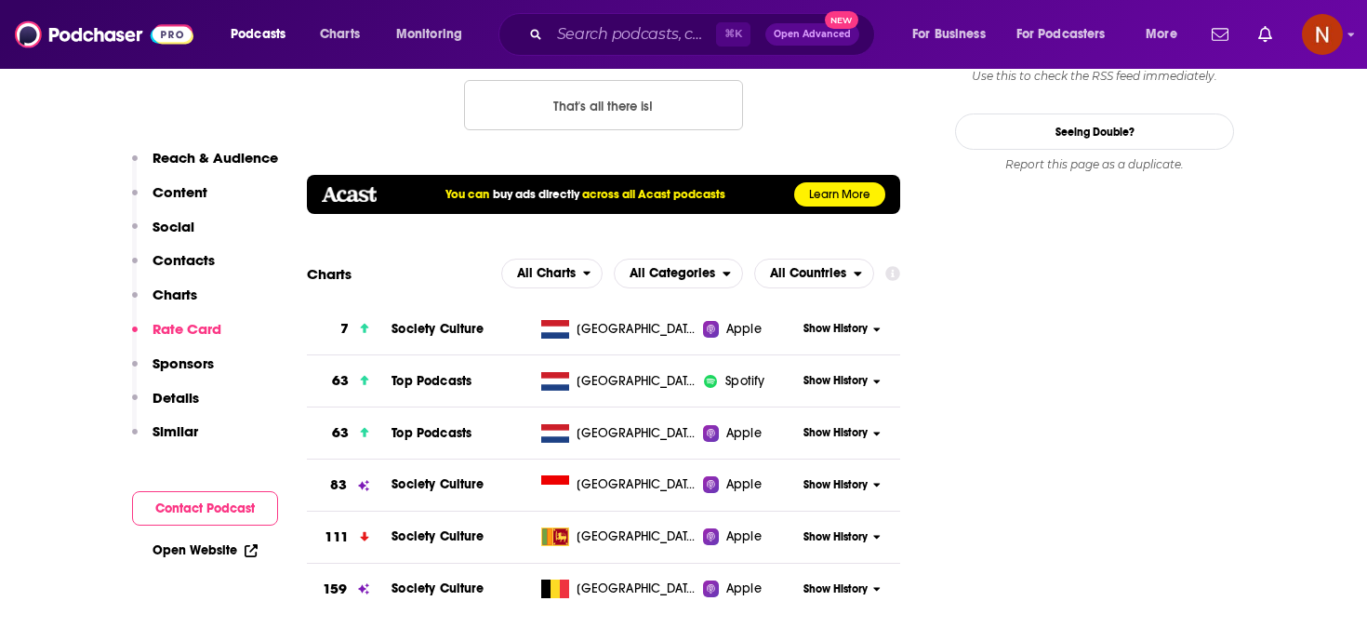
scroll to position [1994, 0]
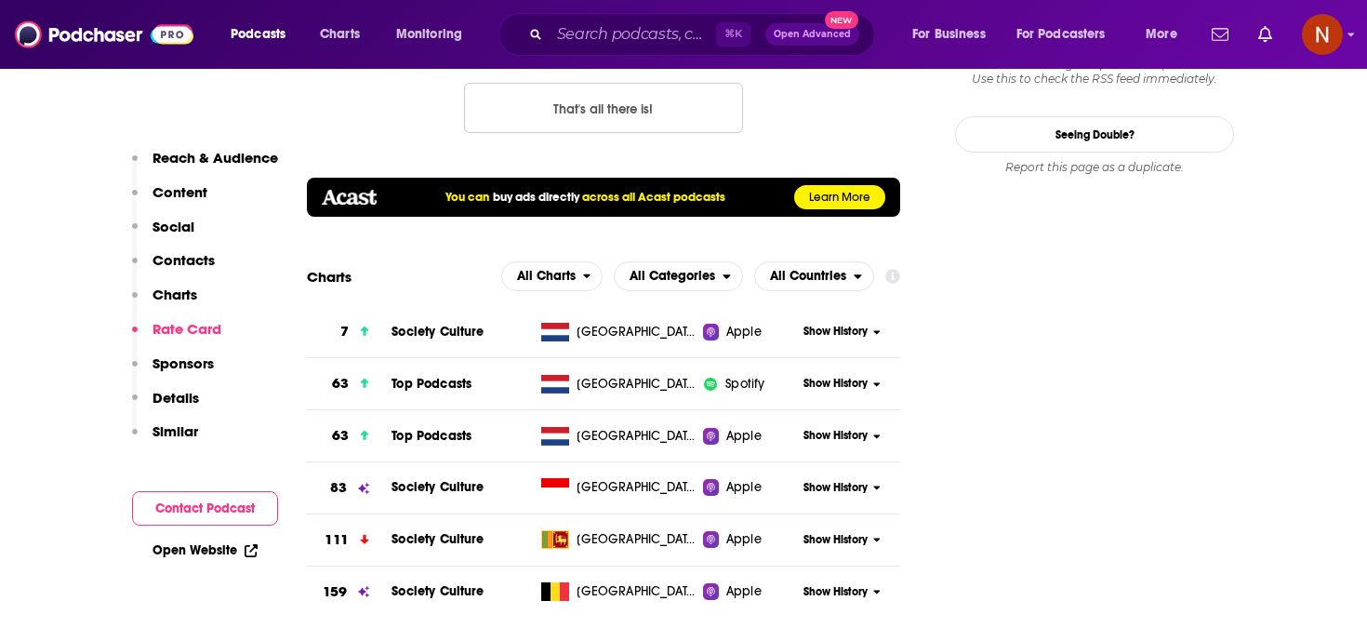
click at [865, 309] on div "Show History" at bounding box center [849, 332] width 102 height 46
click at [863, 324] on span "Show History" at bounding box center [836, 332] width 64 height 16
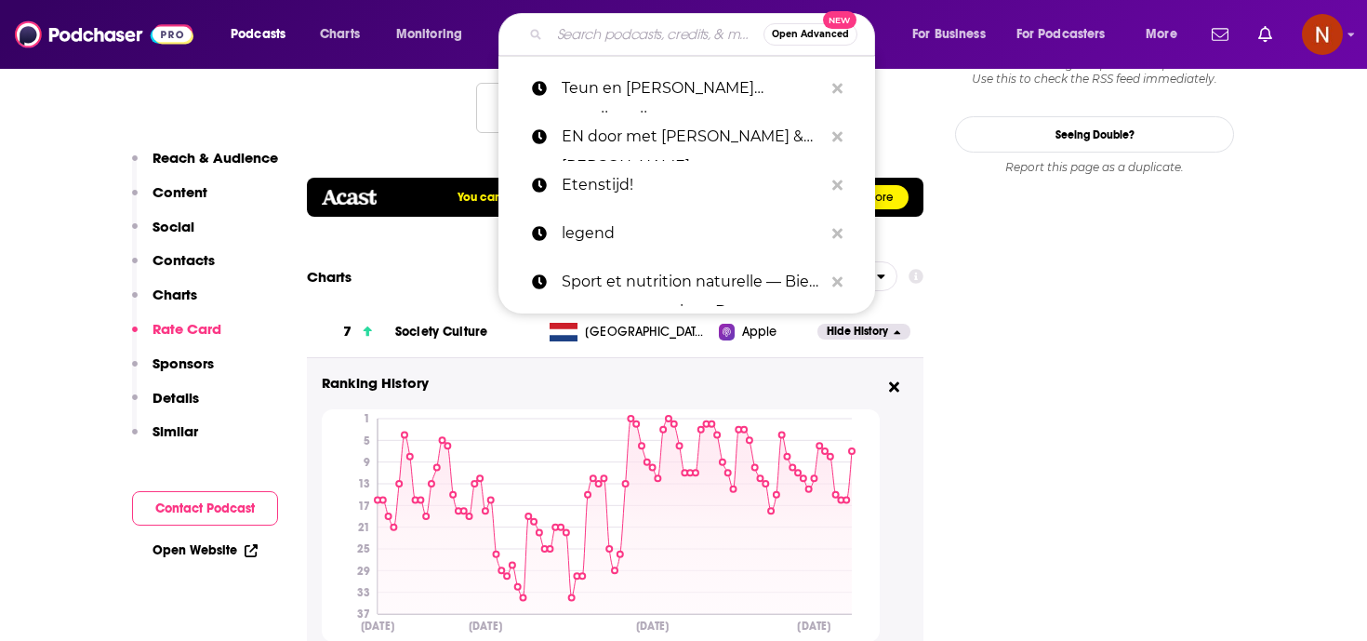
click at [630, 33] on input "Search podcasts, credits, & more..." at bounding box center [657, 35] width 214 height 30
paste input "El podcast de [PERSON_NAME]"
type input "El podcast de [PERSON_NAME]"
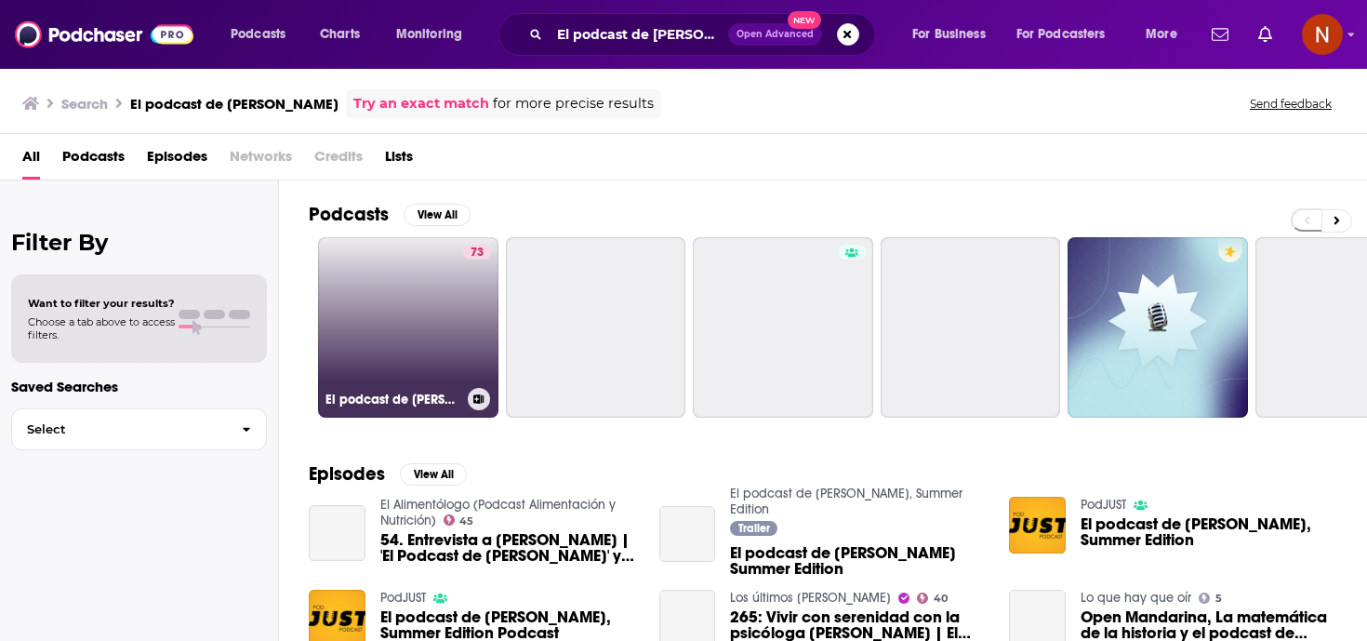
click at [392, 330] on link "73 El podcast de [PERSON_NAME]" at bounding box center [408, 327] width 180 height 180
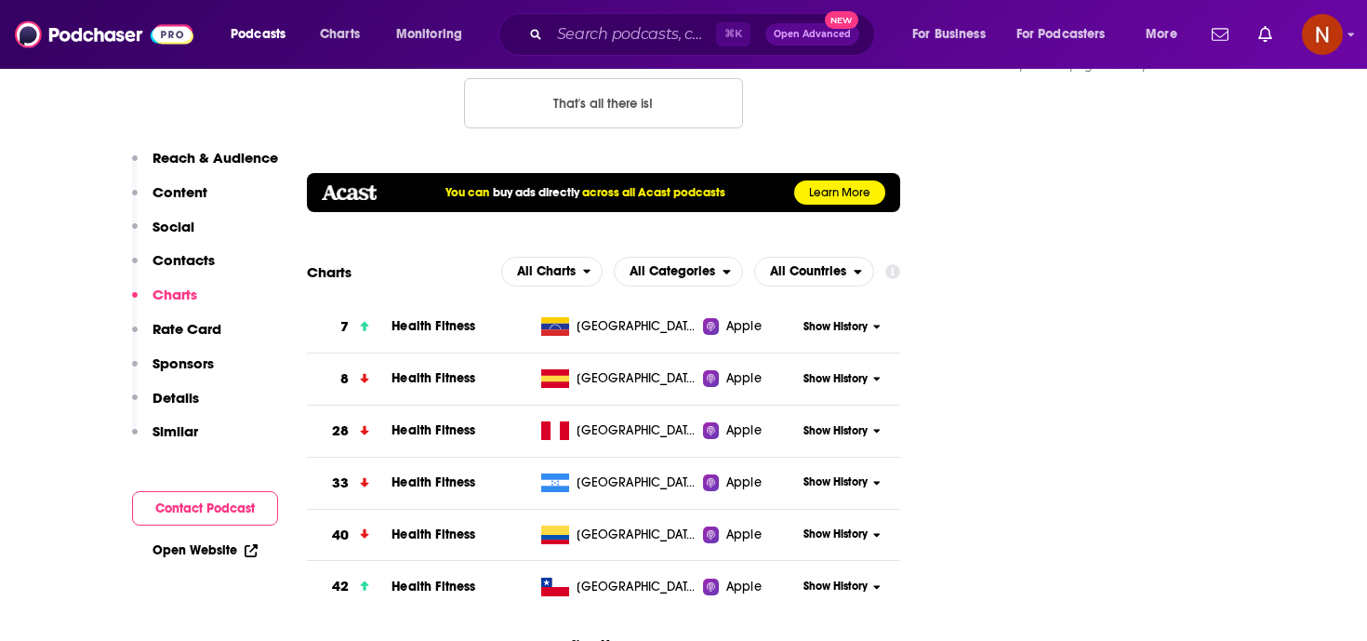
scroll to position [2152, 0]
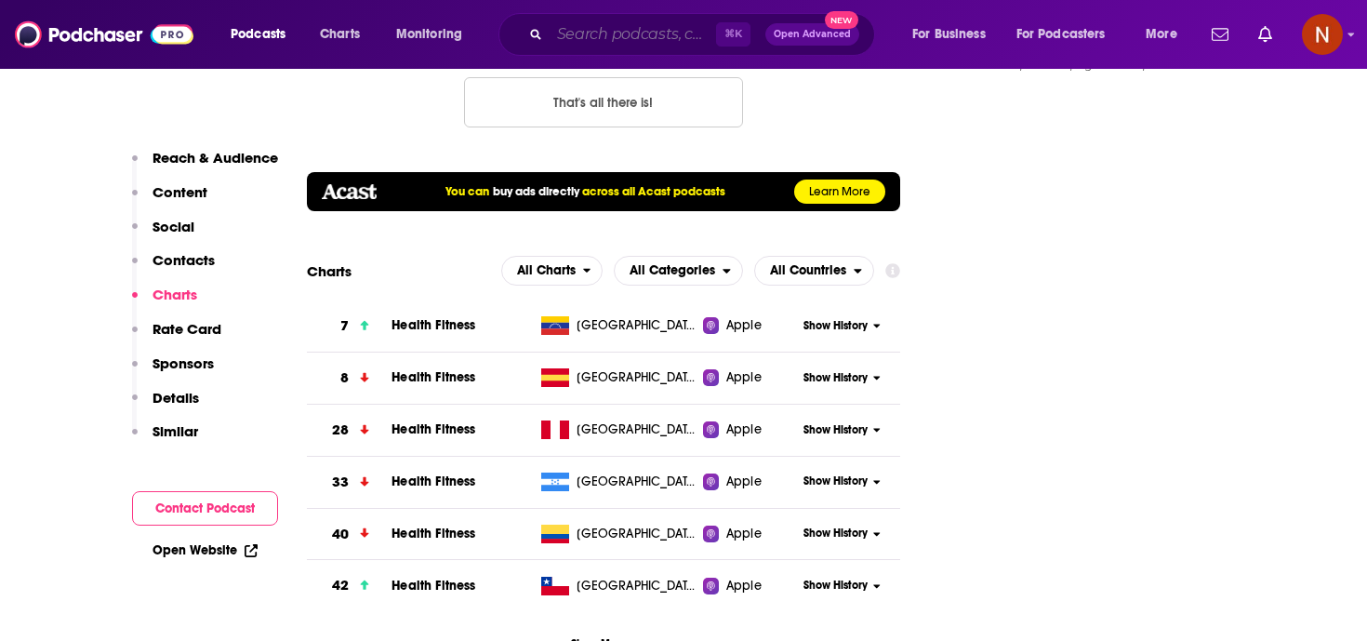
click at [562, 37] on input "Search podcasts, credits, & more..." at bounding box center [633, 35] width 166 height 30
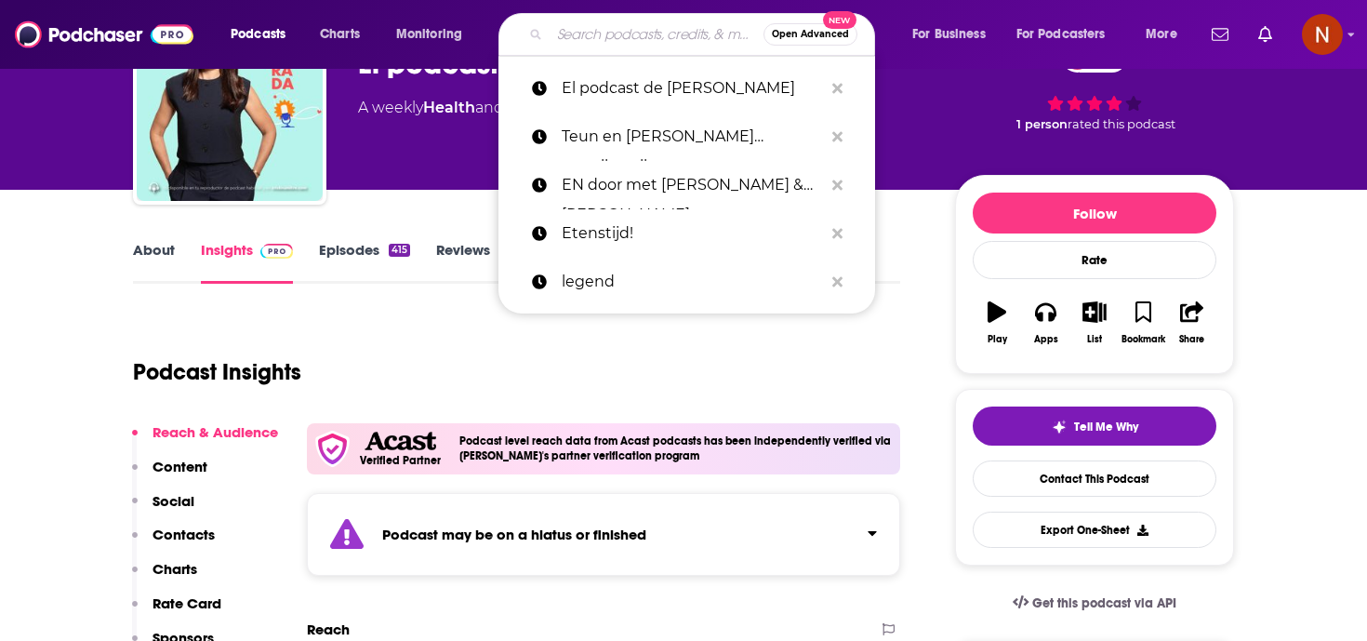
scroll to position [0, 0]
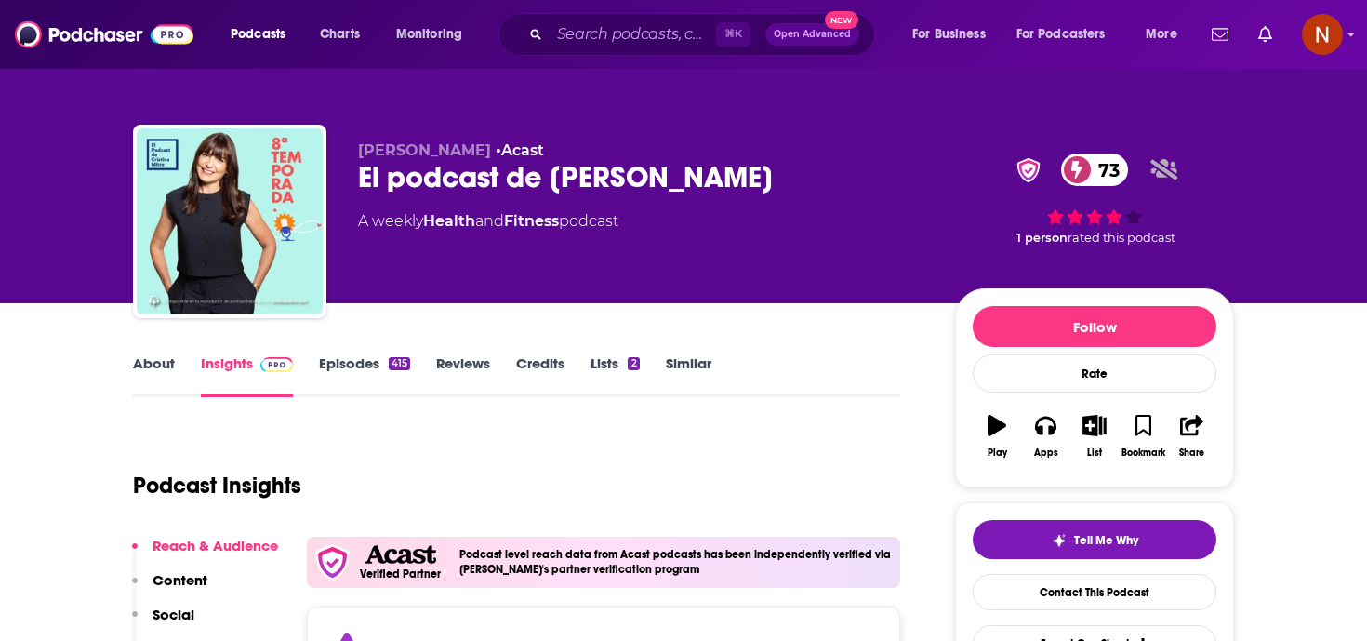
click at [168, 369] on link "About" at bounding box center [154, 375] width 42 height 43
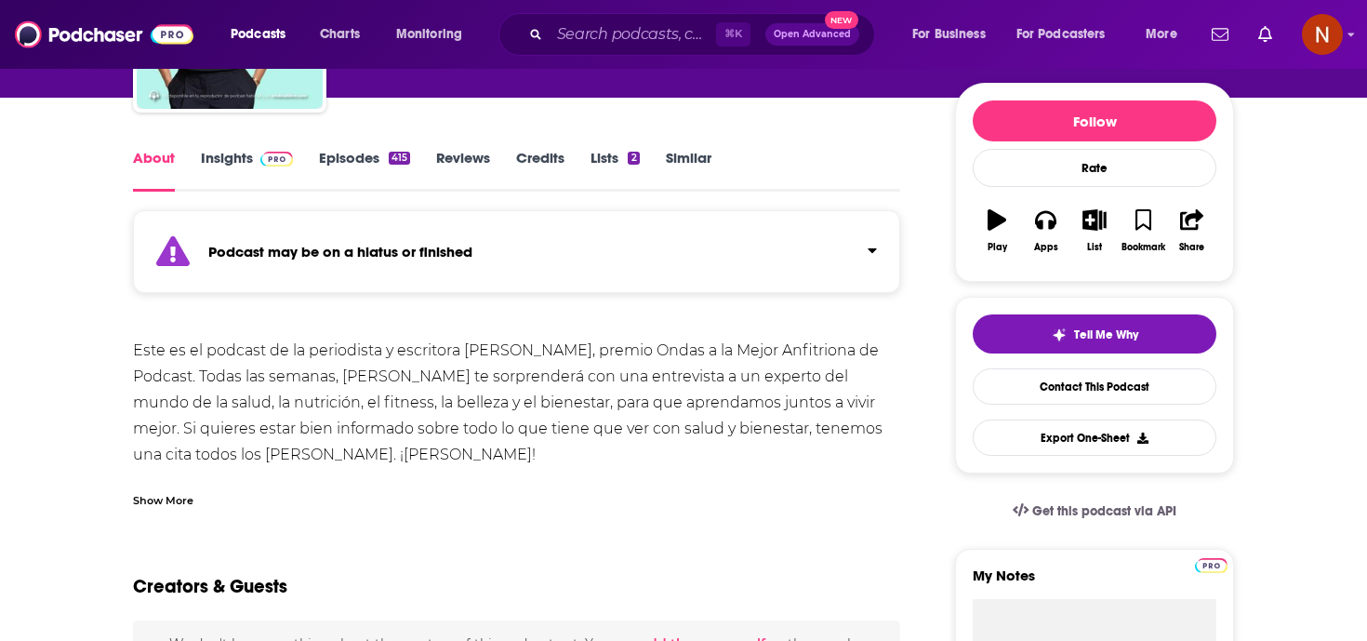
scroll to position [208, 0]
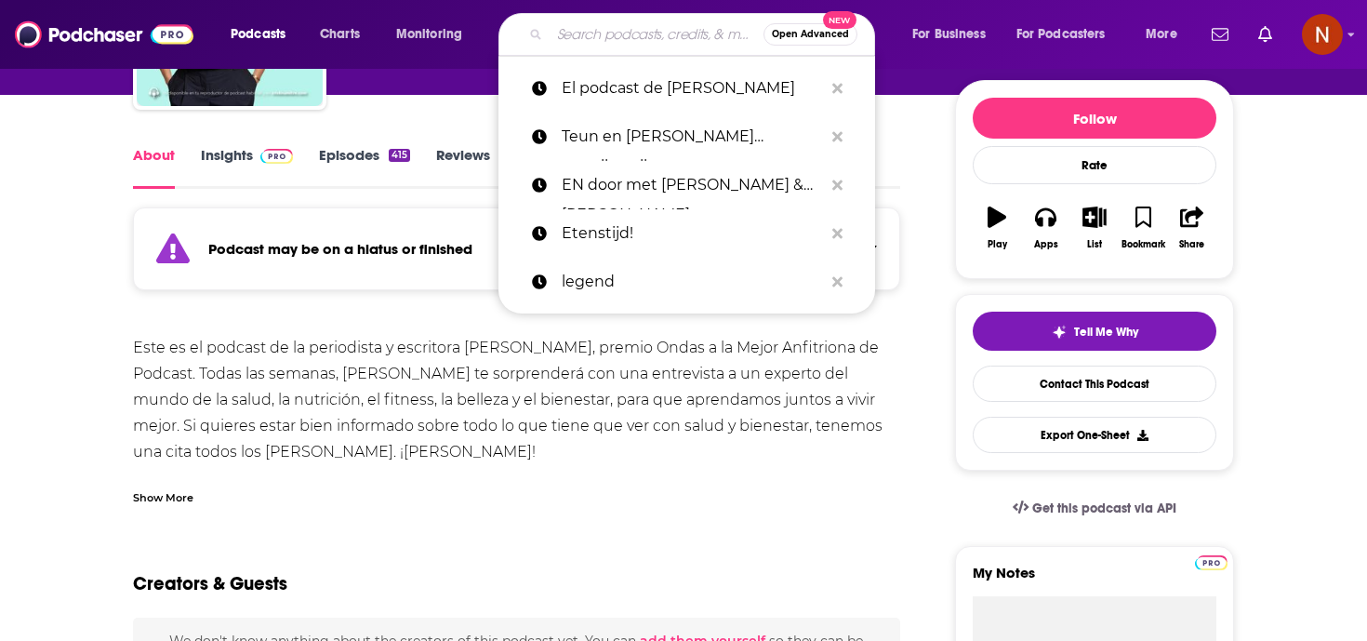
click at [610, 22] on input "Search podcasts, credits, & more..." at bounding box center [657, 35] width 214 height 30
paste input "Mi Latido de Más"
type input "Mi Latido de Más"
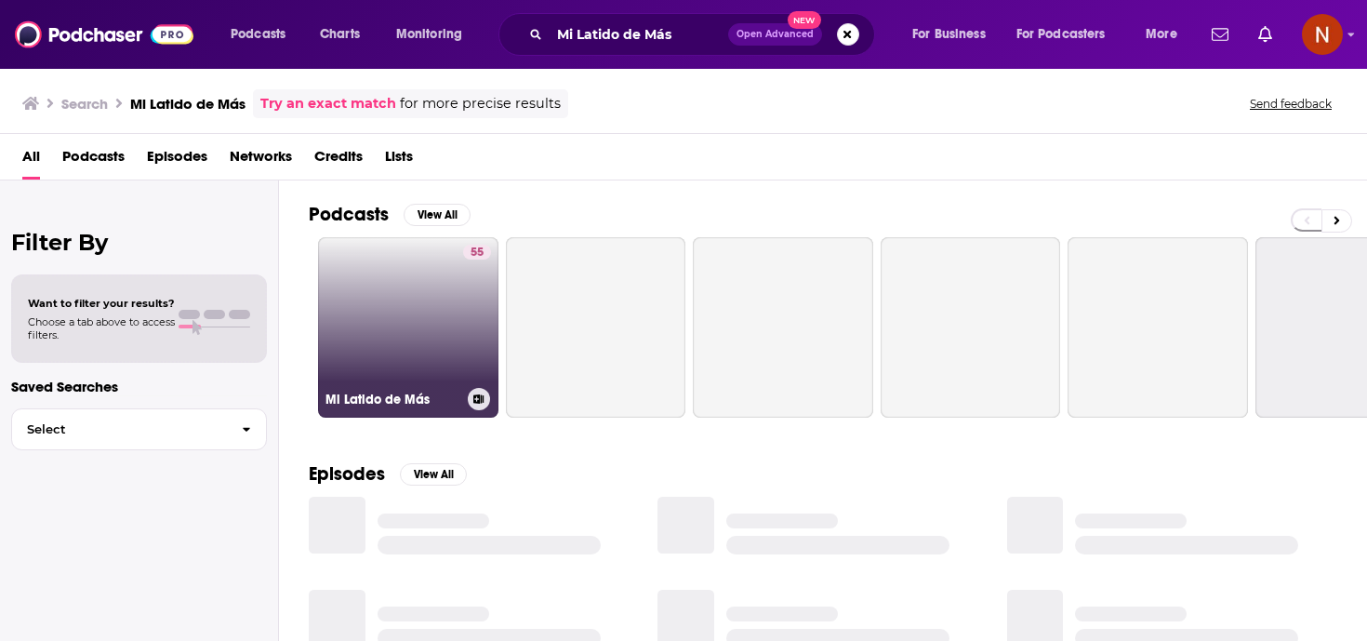
click at [352, 399] on h3 "Mi Latido de Más" at bounding box center [393, 400] width 135 height 16
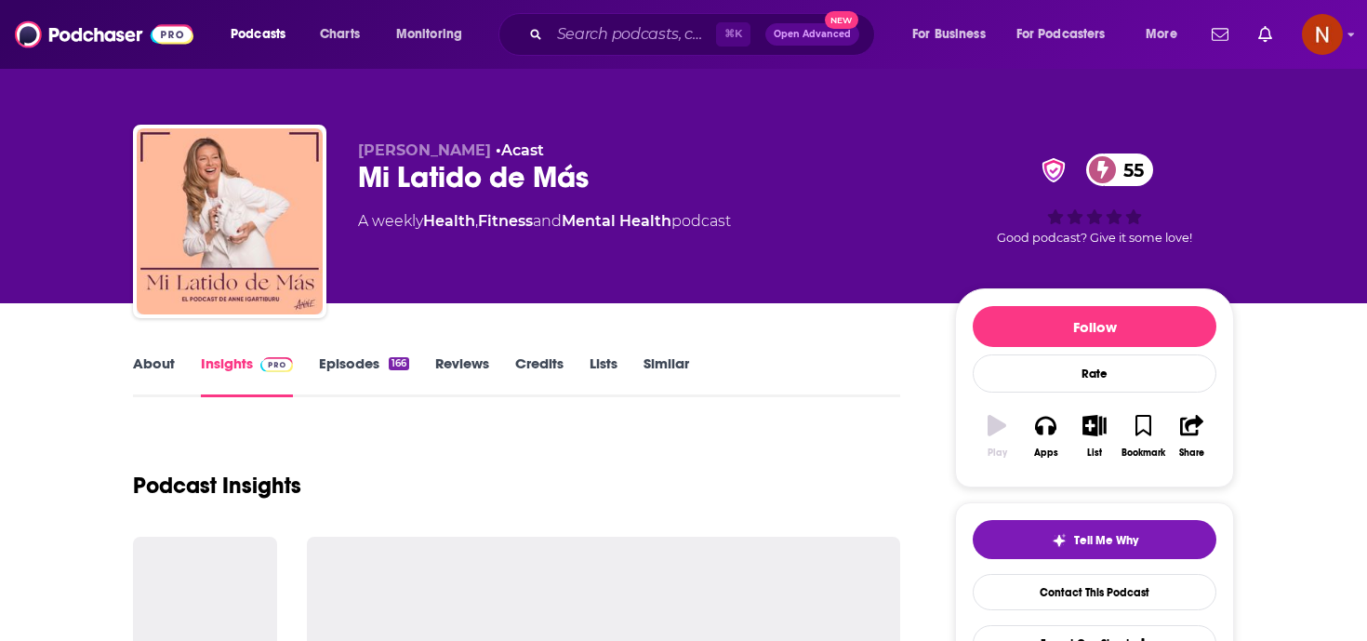
click at [140, 375] on link "About" at bounding box center [154, 375] width 42 height 43
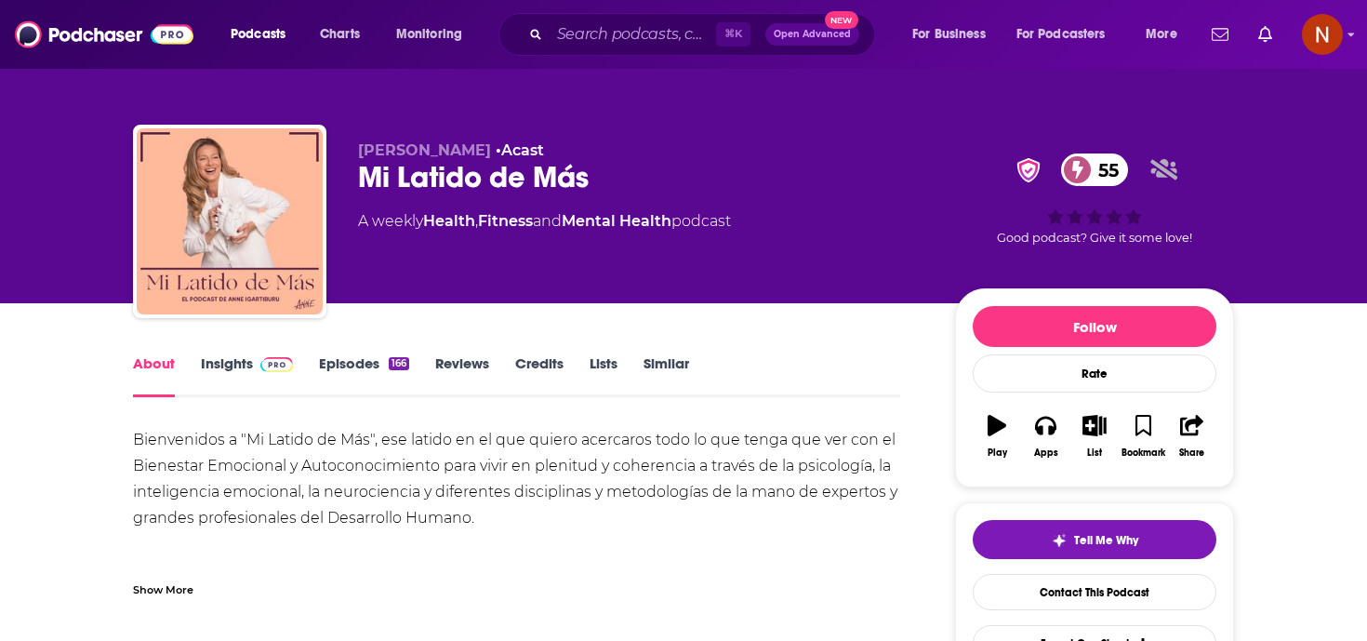
scroll to position [166, 0]
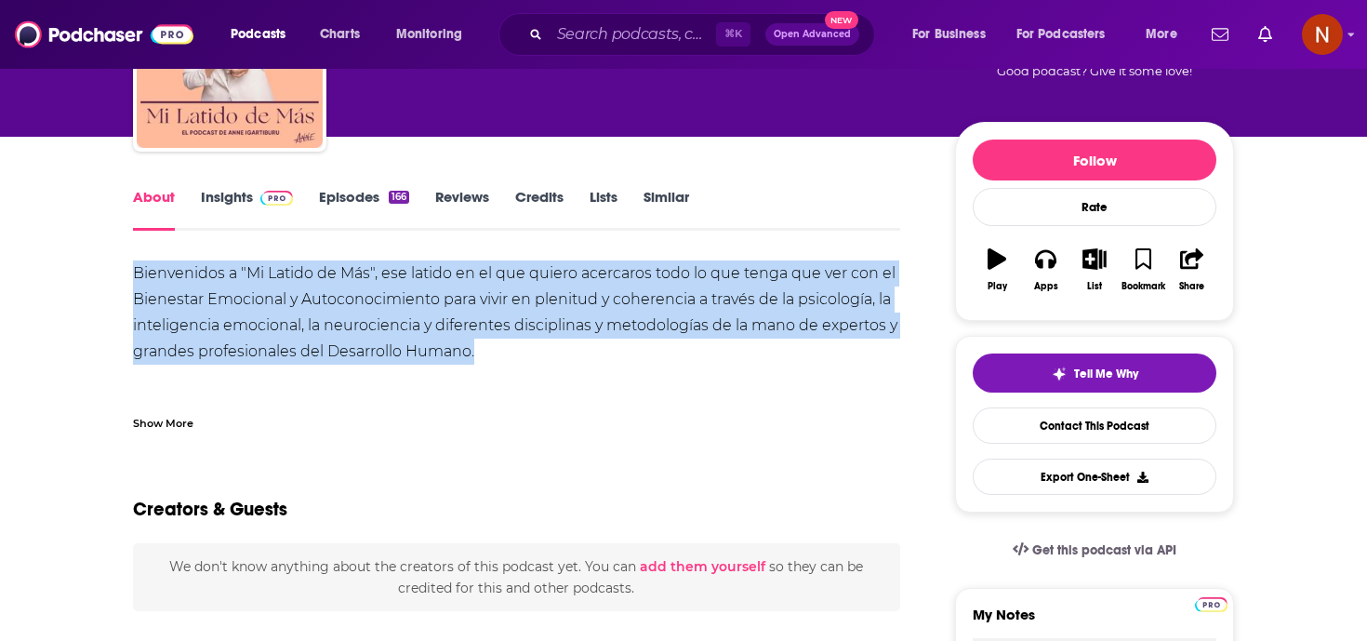
drag, startPoint x: 482, startPoint y: 360, endPoint x: 124, endPoint y: 258, distance: 372.4
copy div "Bienvenidos a "Mi Latido de Más", ese latido en el que quiero acercaros todo lo…"
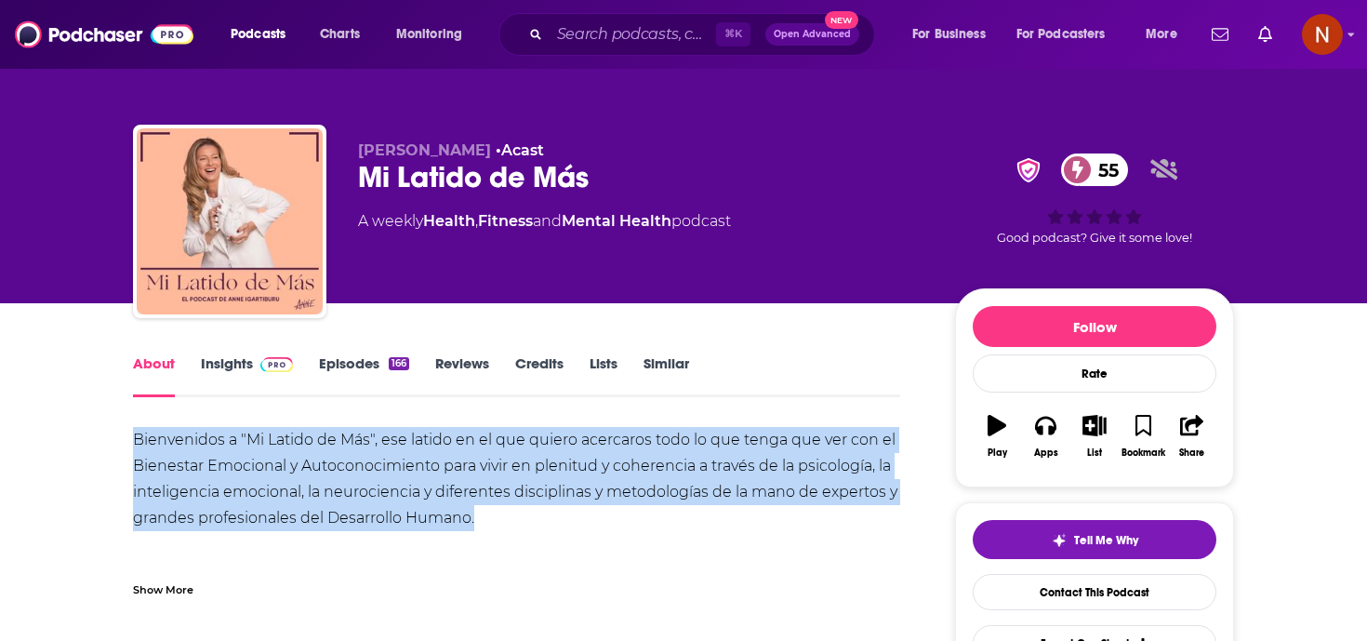
scroll to position [52, 0]
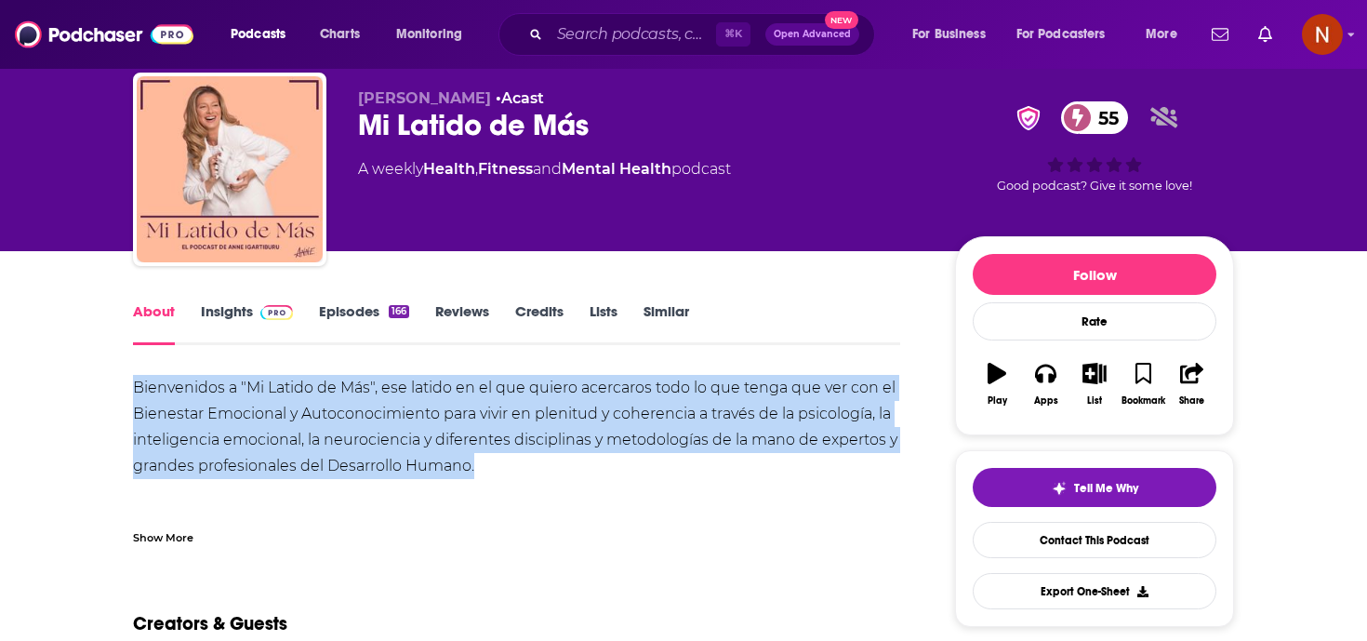
click at [222, 321] on link "Insights" at bounding box center [247, 323] width 92 height 43
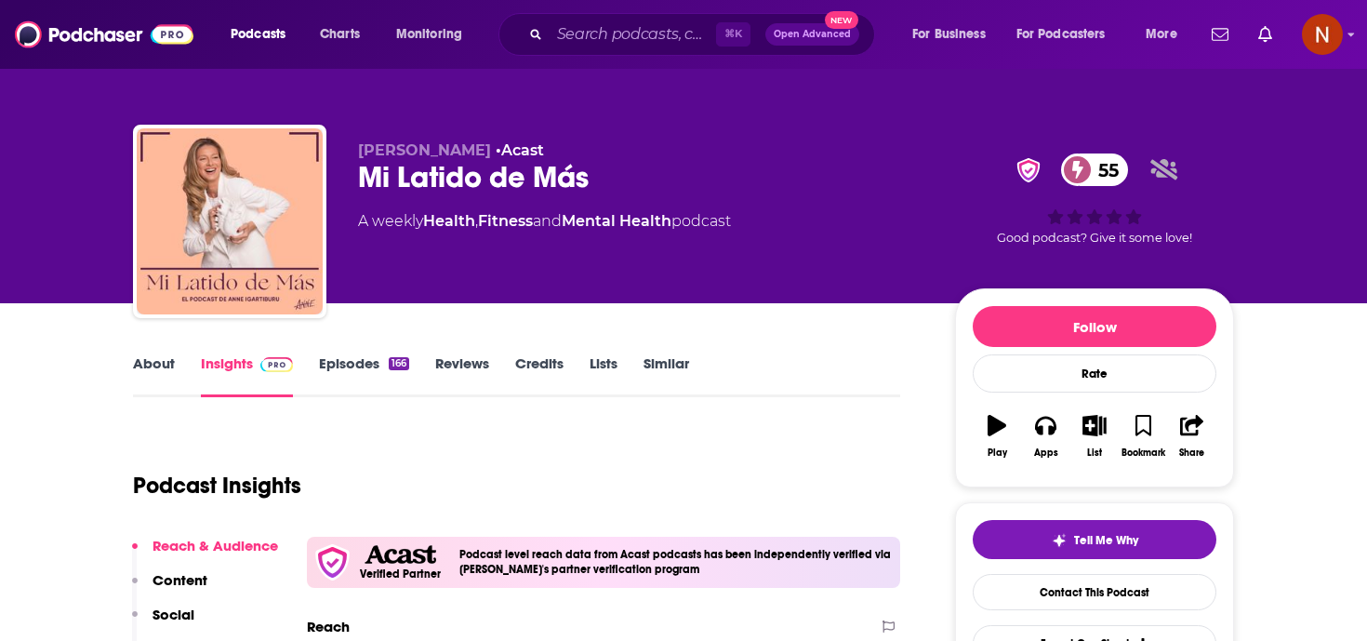
scroll to position [8, 0]
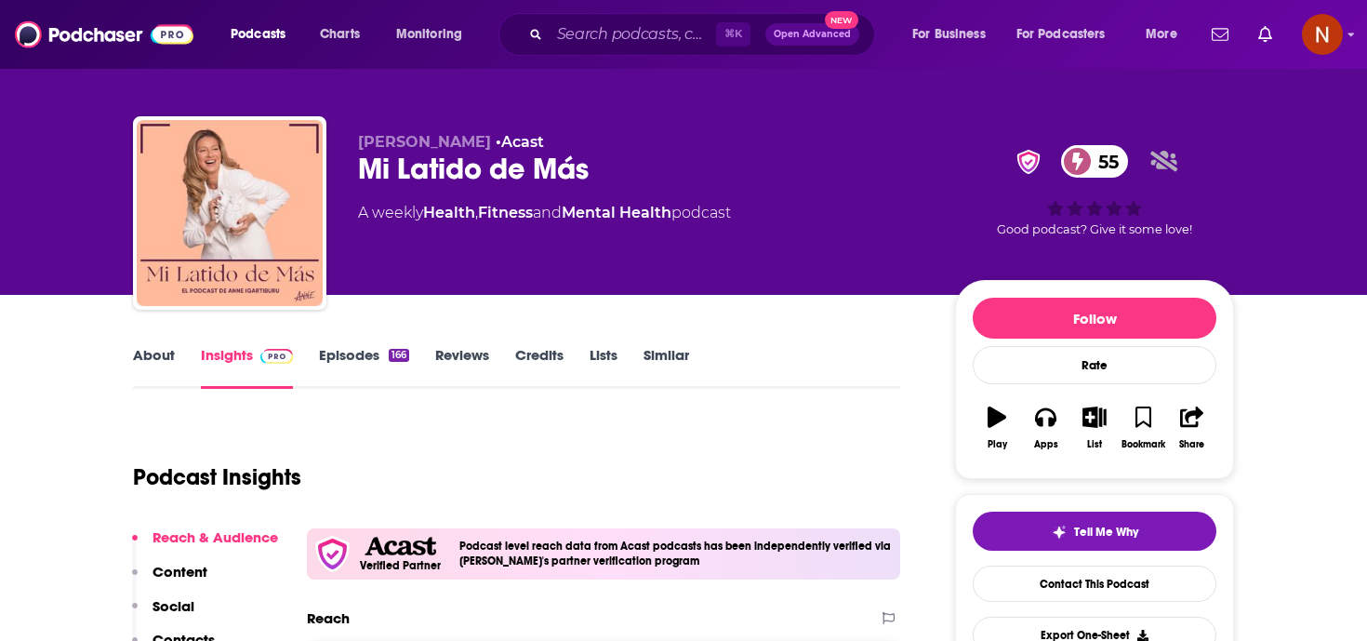
click at [621, 5] on div "Podcasts Charts Monitoring ⌘ K Open Advanced New For Business For Podcasters Mo…" at bounding box center [683, 34] width 1367 height 69
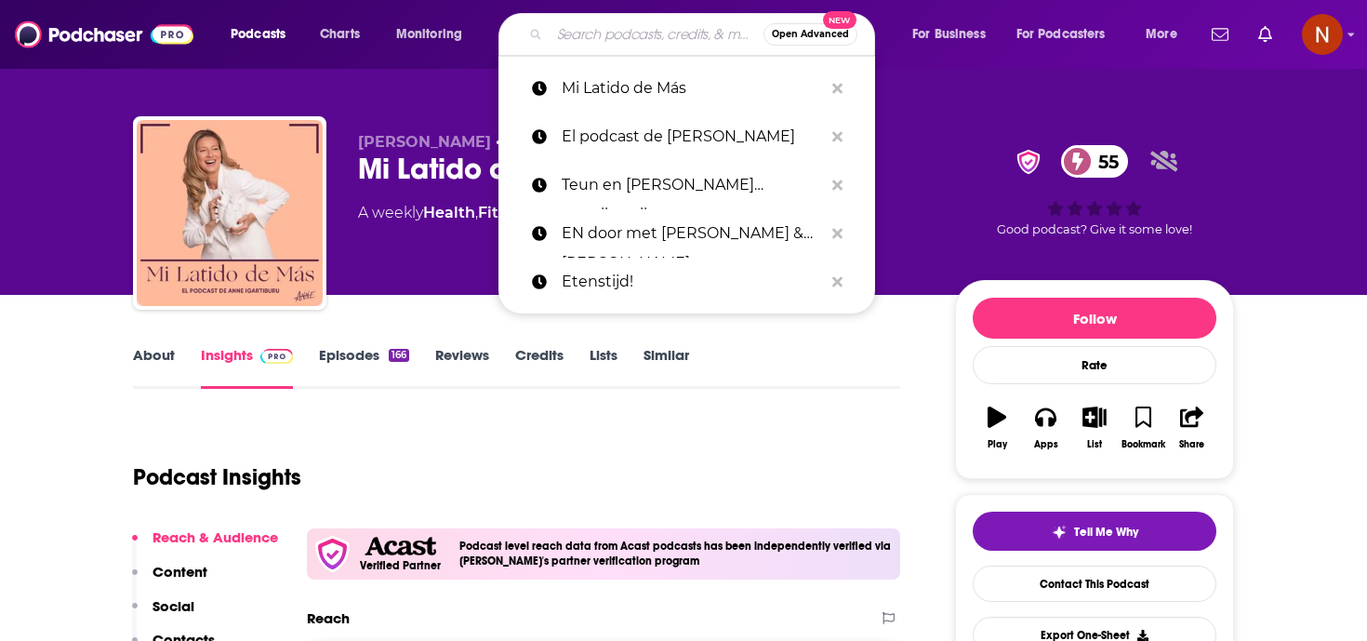
click at [617, 37] on input "Search podcasts, credits, & more..." at bounding box center [657, 35] width 214 height 30
paste input "[PERSON_NAME] a Cabeza"
type input "[PERSON_NAME] a Cabeza"
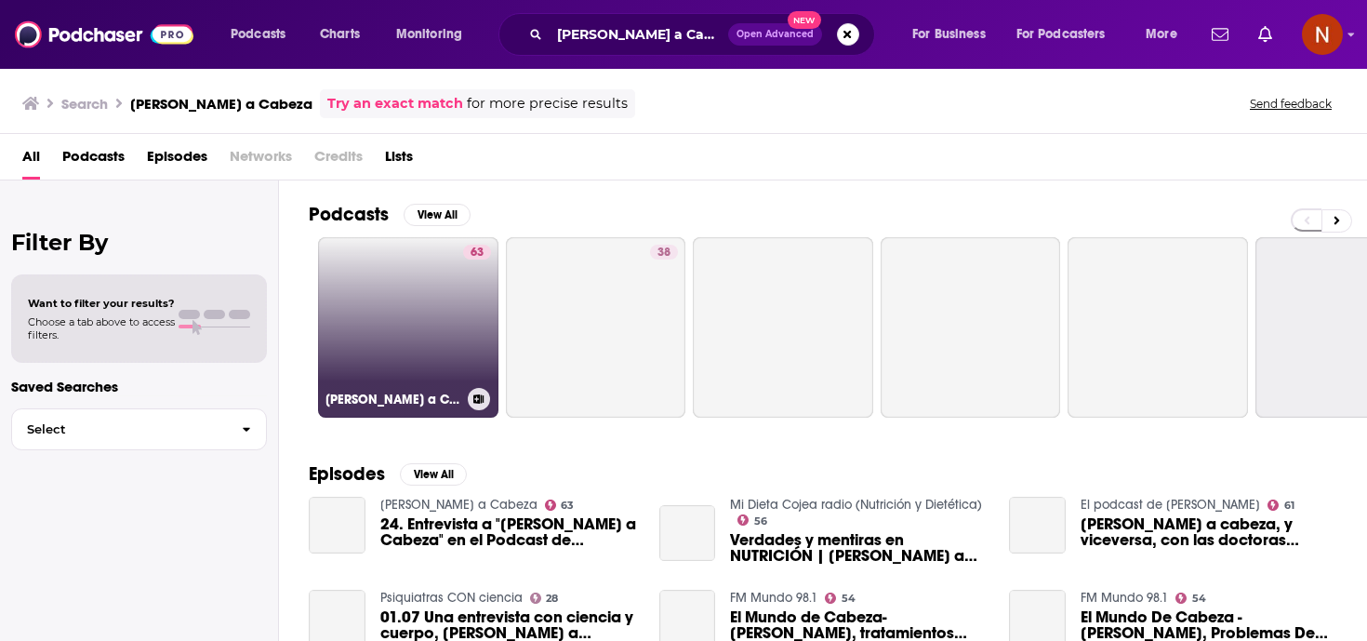
click at [418, 408] on div "[PERSON_NAME] a Cabeza" at bounding box center [409, 399] width 166 height 22
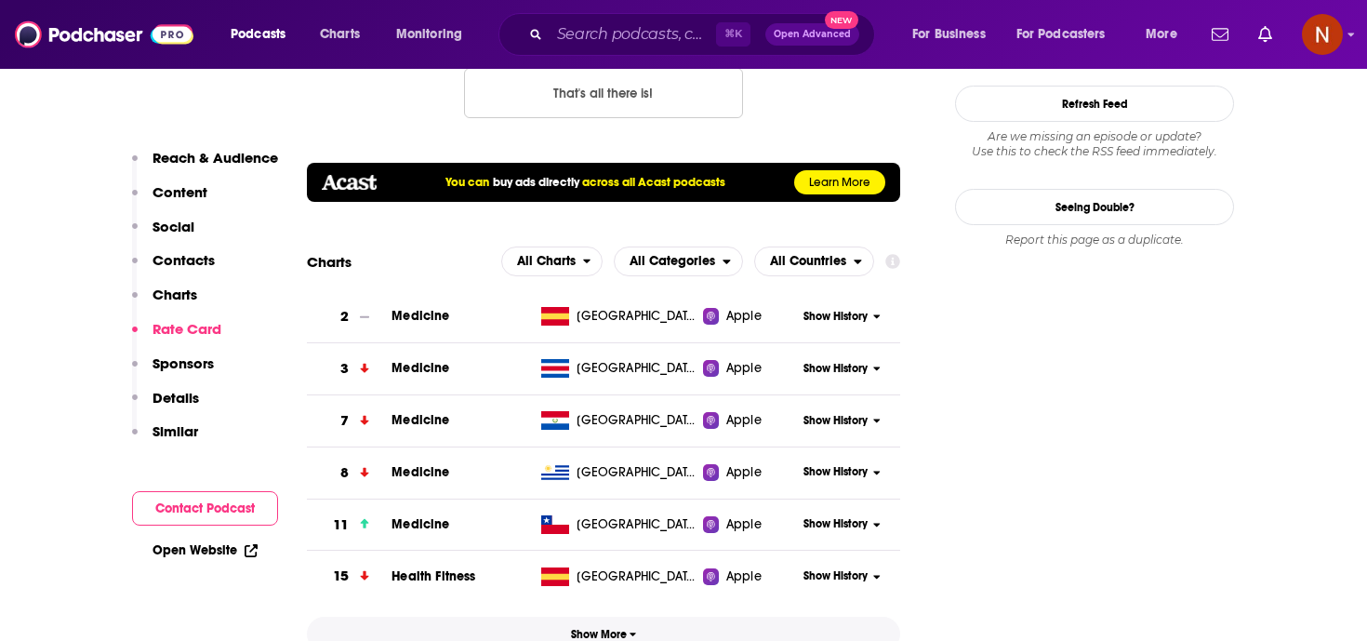
scroll to position [2084, 0]
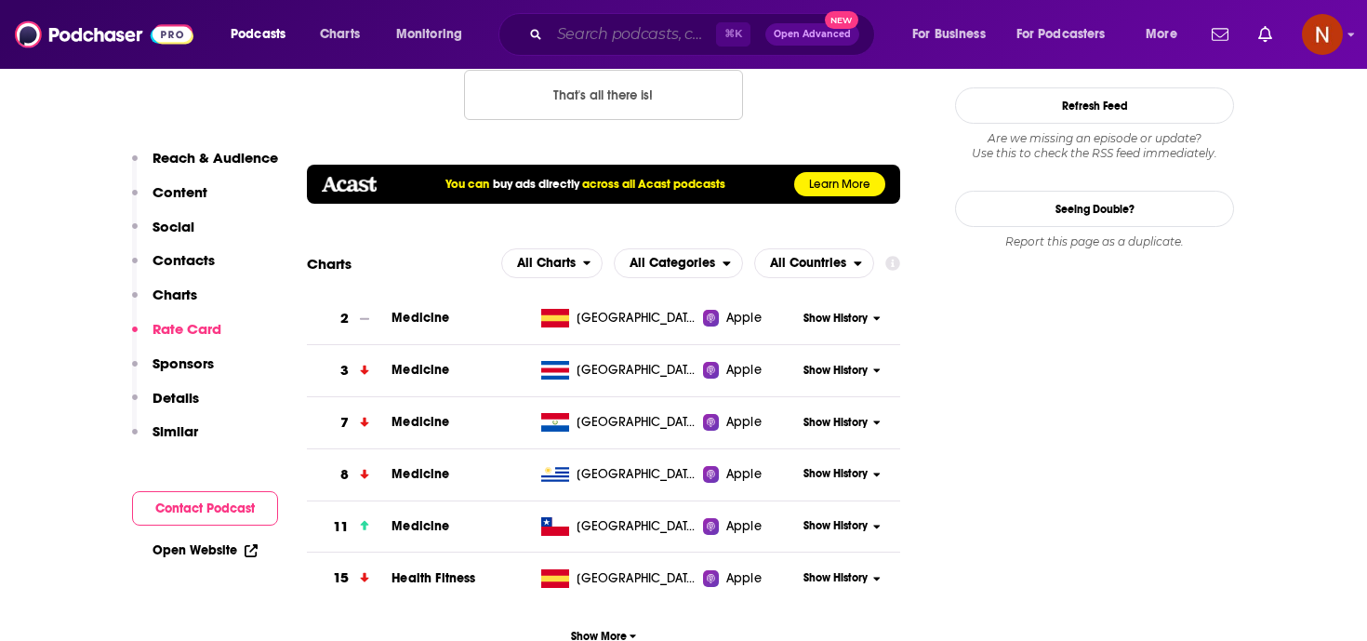
click at [579, 40] on input "Search podcasts, credits, & more..." at bounding box center [633, 35] width 166 height 30
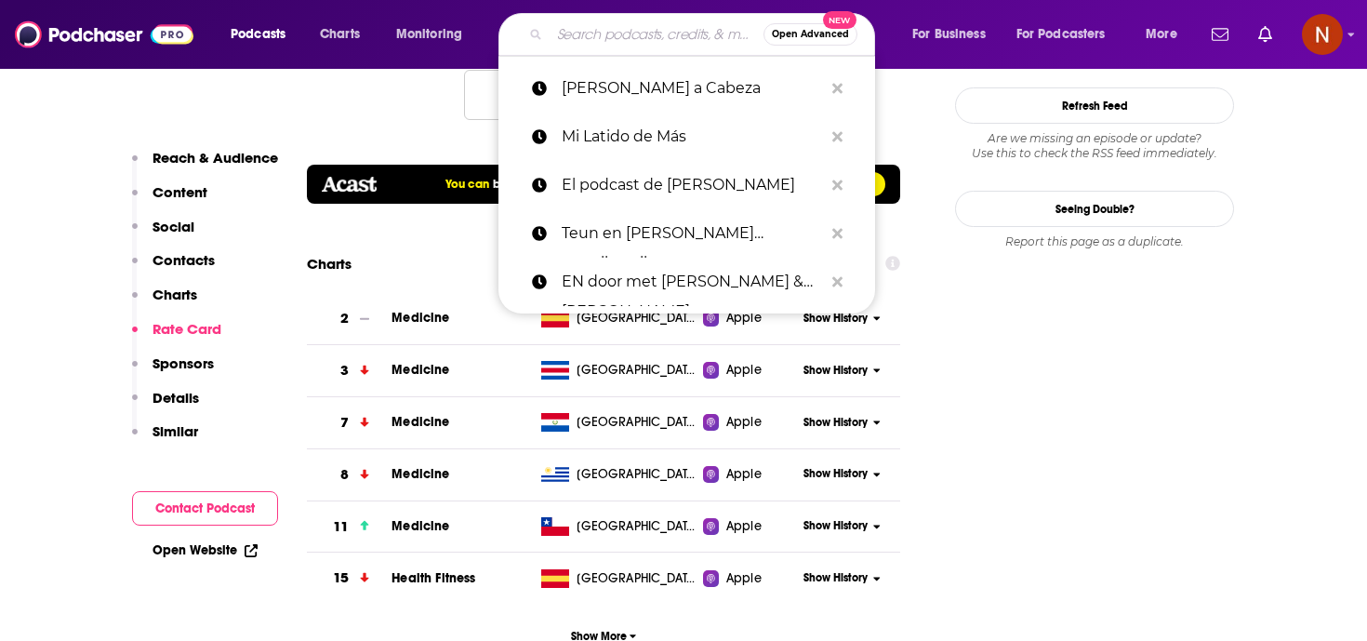
paste input "kaizen con [PERSON_NAME] [PERSON_NAME]"
type input "kaizen con [PERSON_NAME] [PERSON_NAME]"
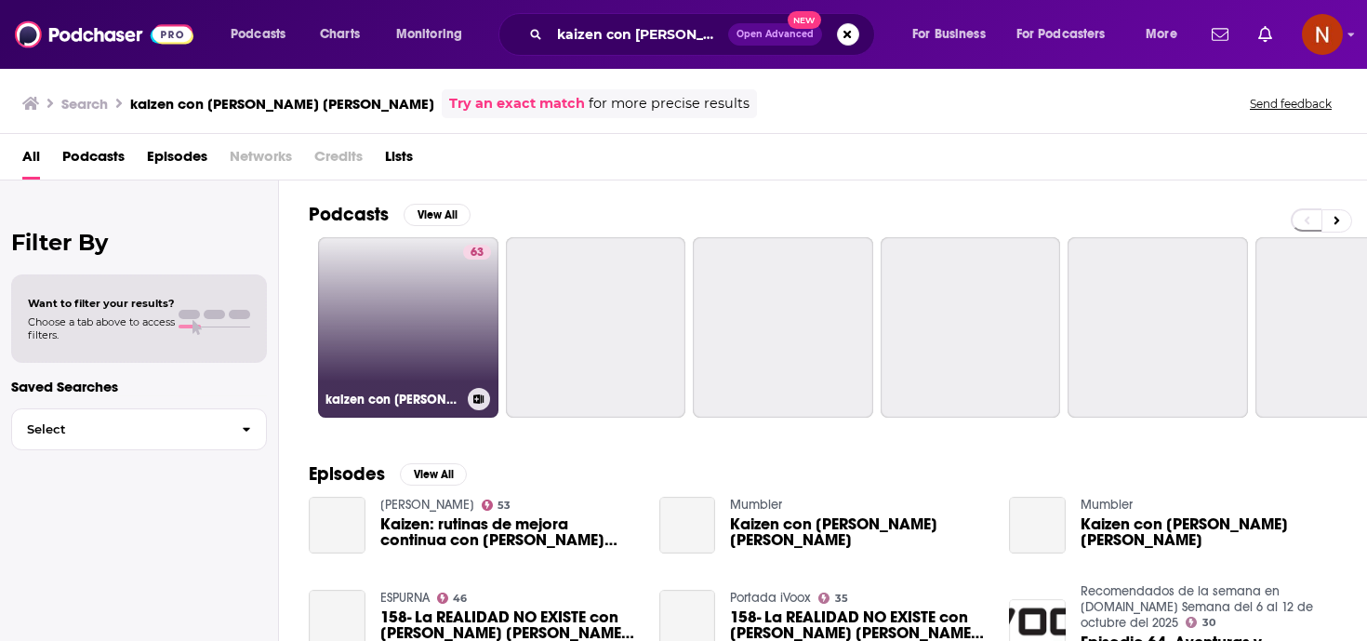
click at [362, 409] on div "kaizen con [PERSON_NAME] [PERSON_NAME]" at bounding box center [409, 399] width 166 height 22
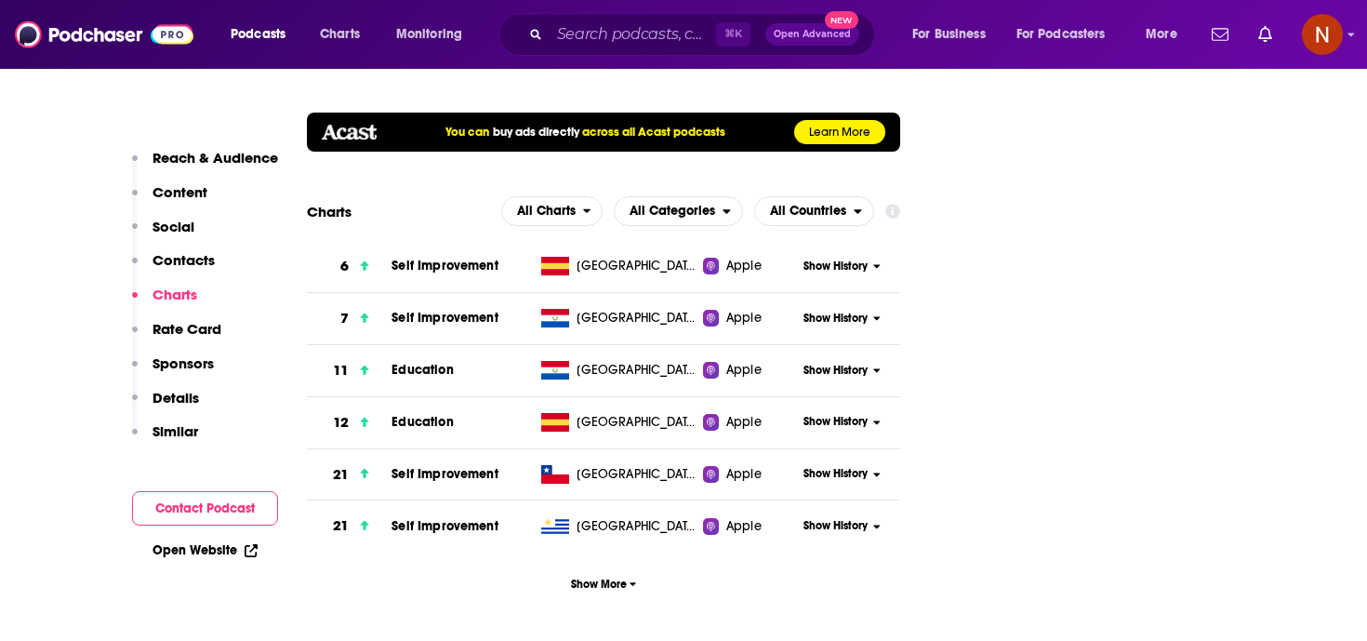
scroll to position [2086, 0]
